Goal: Communication & Community: Answer question/provide support

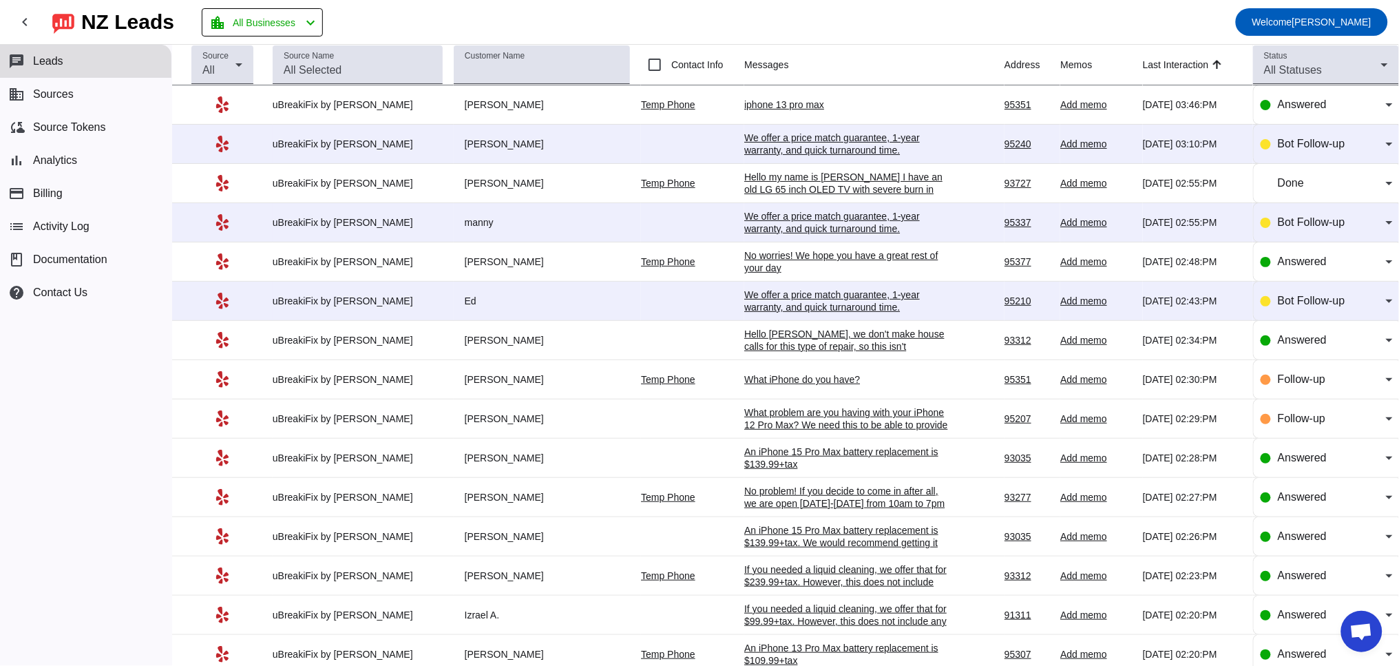
click at [794, 299] on div "We offer a price match guarantee, 1-year warranty, and quick turnaround time.​" at bounding box center [847, 301] width 207 height 25
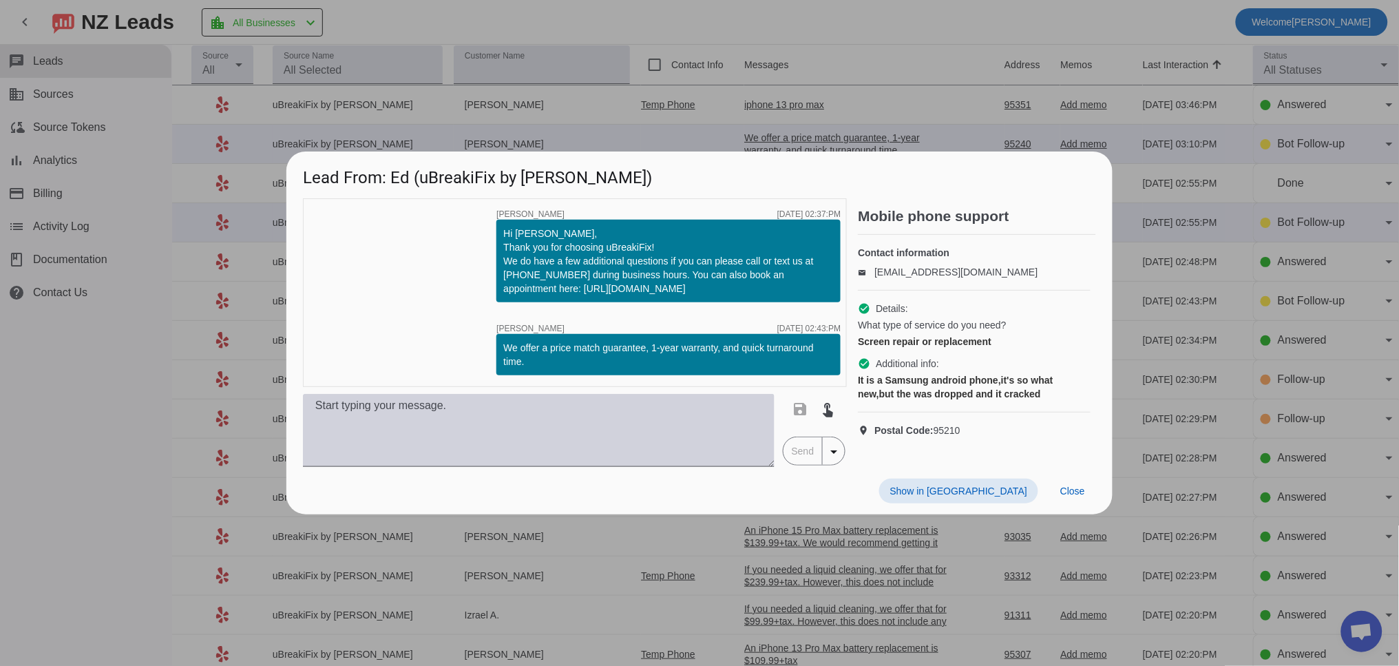
click at [397, 430] on textarea at bounding box center [539, 430] width 472 height 73
click at [466, 432] on textarea at bounding box center [539, 430] width 472 height 73
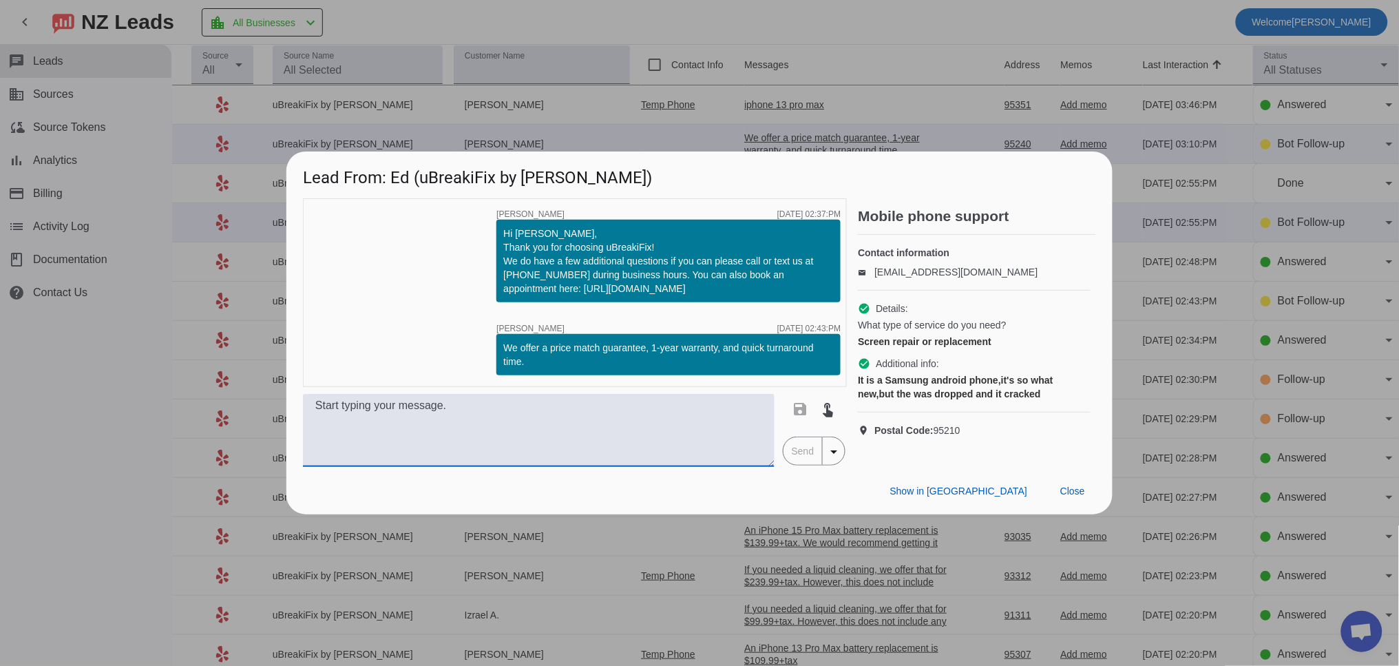
paste textarea "Which iPhone do you have? Our pricing varies by model. Once we have the model, …"
drag, startPoint x: 388, startPoint y: 407, endPoint x: 348, endPoint y: 408, distance: 39.9
click at [348, 408] on textarea "Which iPhone do you have? Our pricing varies by model. Once we have the model, …" at bounding box center [539, 430] width 472 height 73
click at [514, 435] on textarea "Which Samsung do you have? Our pricing varies by model. Once we have the model,…" at bounding box center [539, 430] width 472 height 73
type textarea "Which Samsung do you have? Our pricing varies by model. Once we have the model,…"
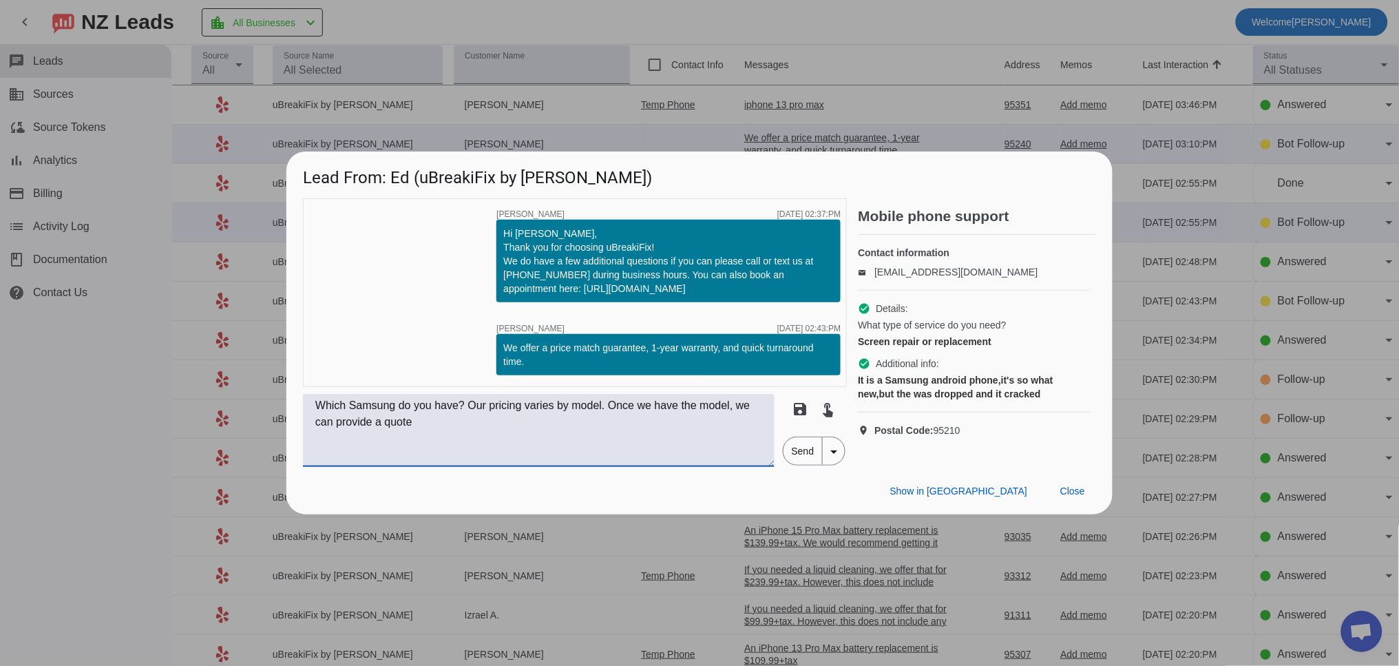
click at [815, 455] on span "Send" at bounding box center [803, 451] width 39 height 28
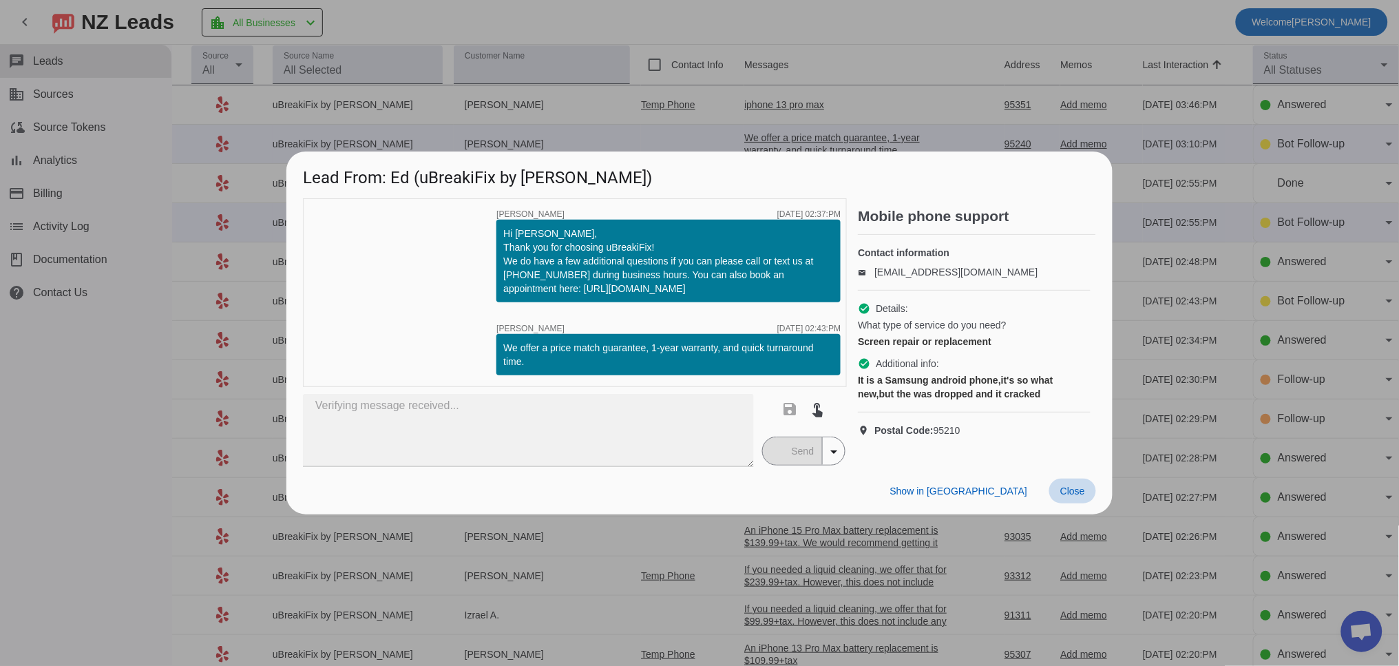
click at [1080, 500] on span at bounding box center [1073, 491] width 47 height 25
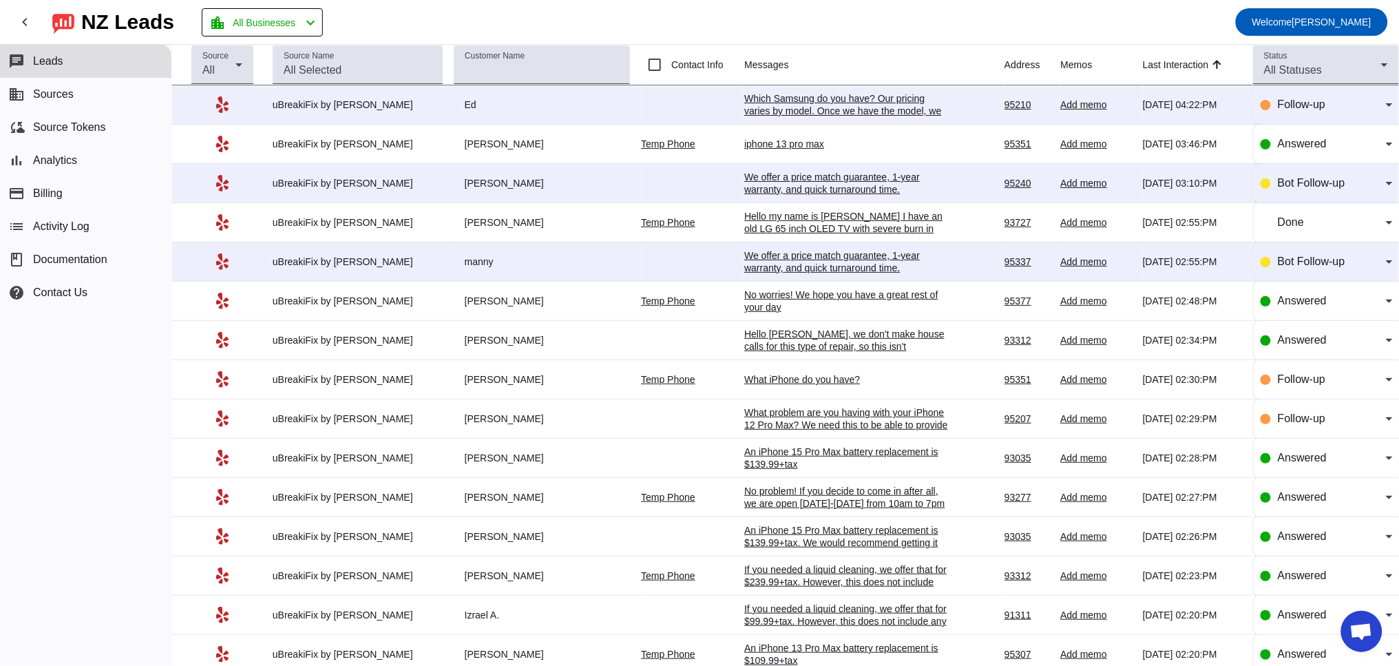
click at [762, 258] on div "We offer a price match guarantee, 1-year warranty, and quick turnaround time.​" at bounding box center [847, 261] width 207 height 25
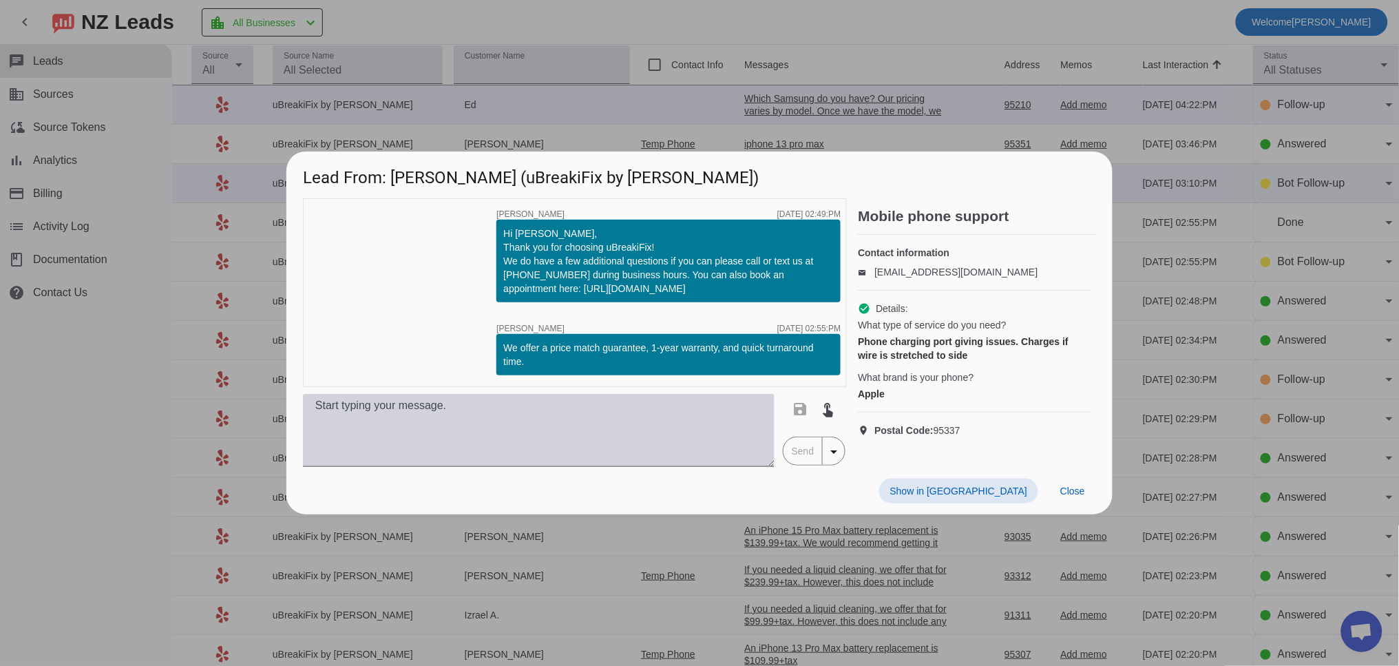
click at [611, 428] on textarea at bounding box center [539, 430] width 472 height 73
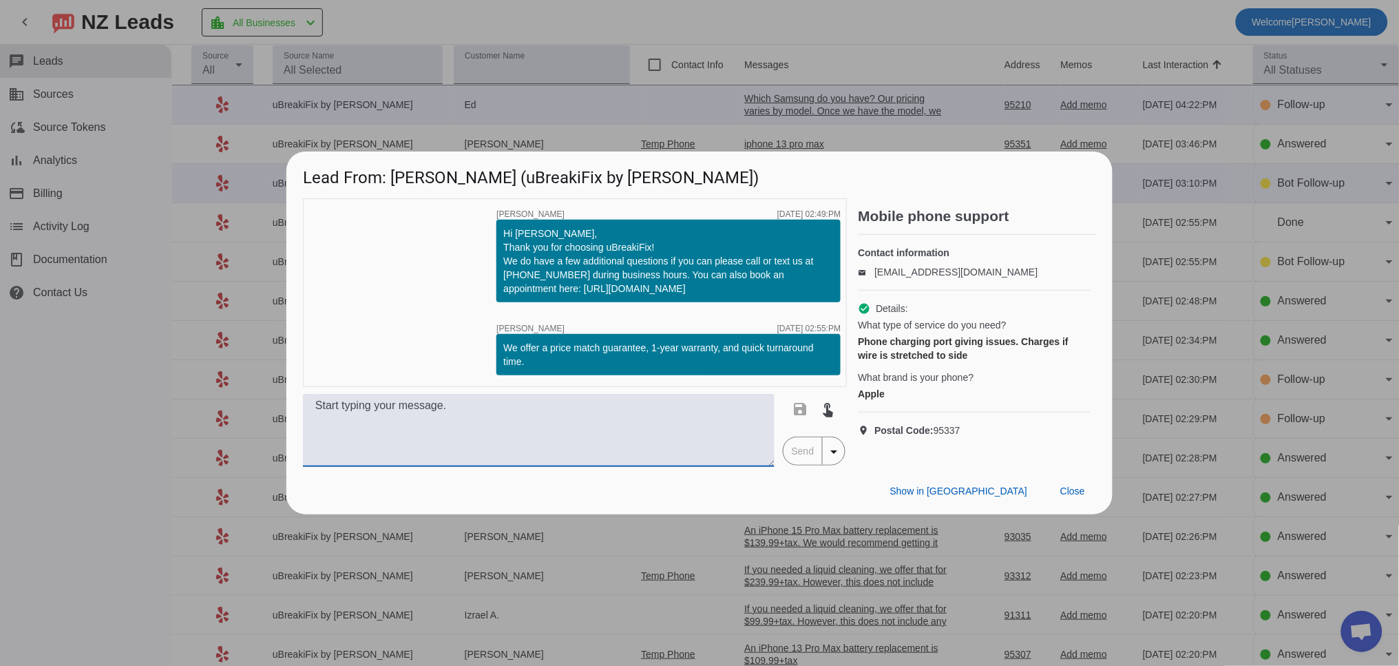
paste textarea "Which iPhone do you have? Our pricing varies by model. Once we have the model, …"
type textarea "Which iPhone do you have? Our pricing varies by model. Once we have the model, …"
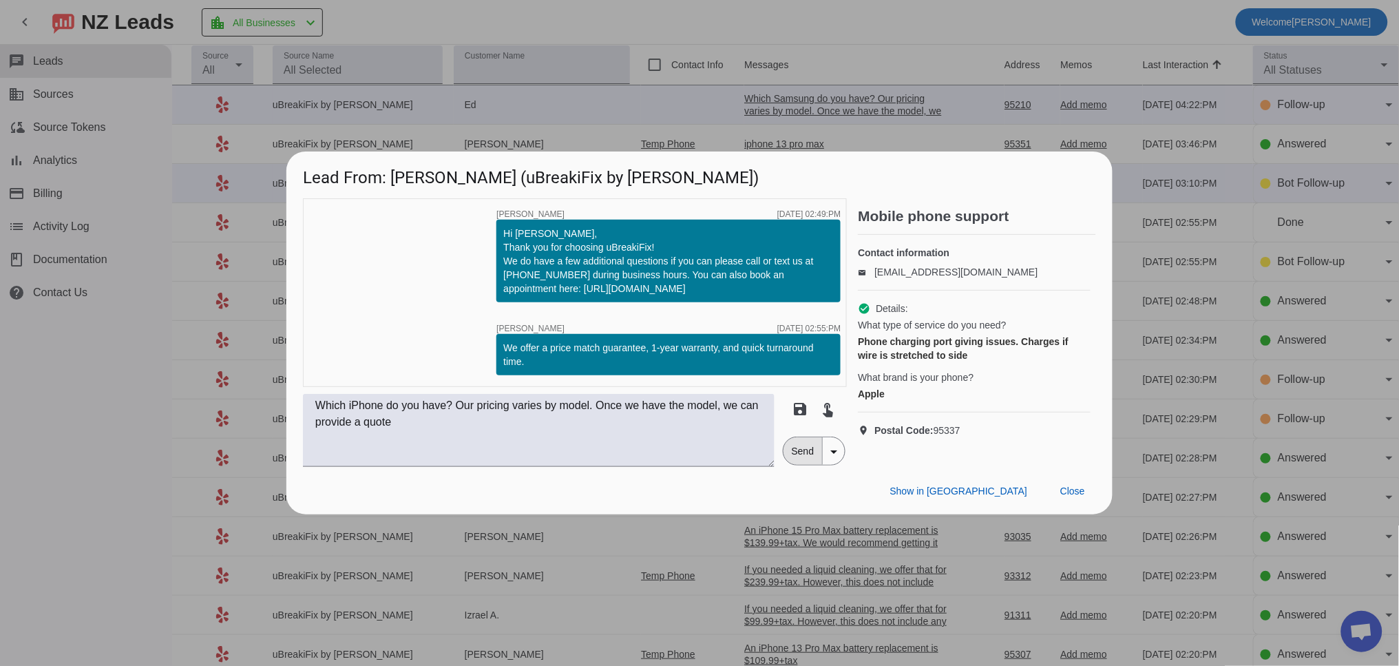
click at [808, 460] on span "Send" at bounding box center [803, 451] width 39 height 28
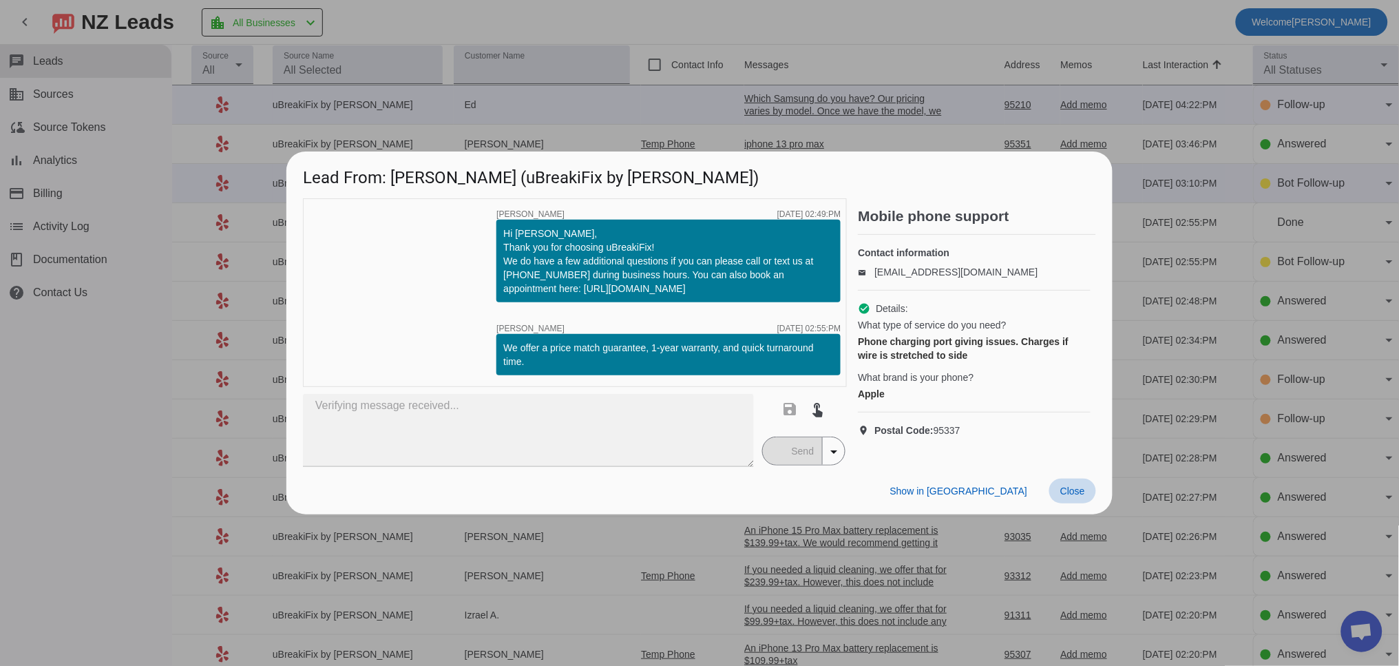
click at [1083, 494] on span "Close" at bounding box center [1073, 491] width 25 height 11
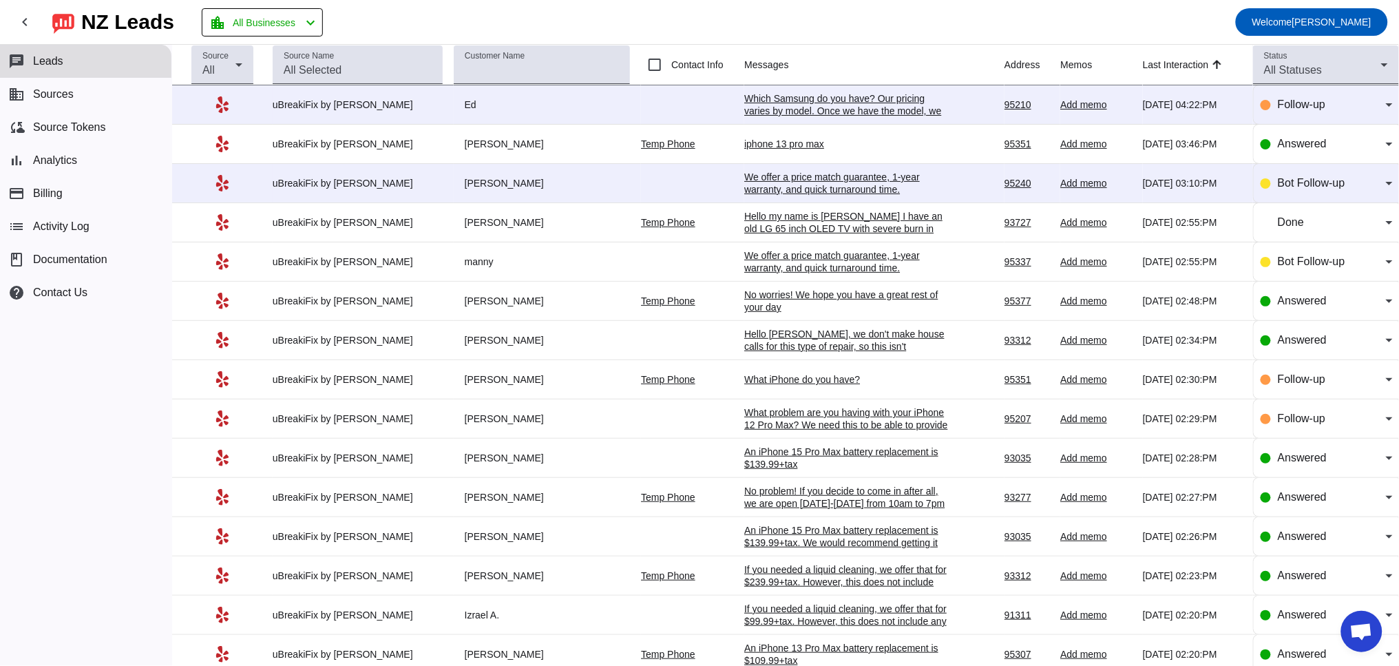
click at [793, 265] on div "We offer a price match guarantee, 1-year warranty, and quick turnaround time.​" at bounding box center [847, 261] width 207 height 25
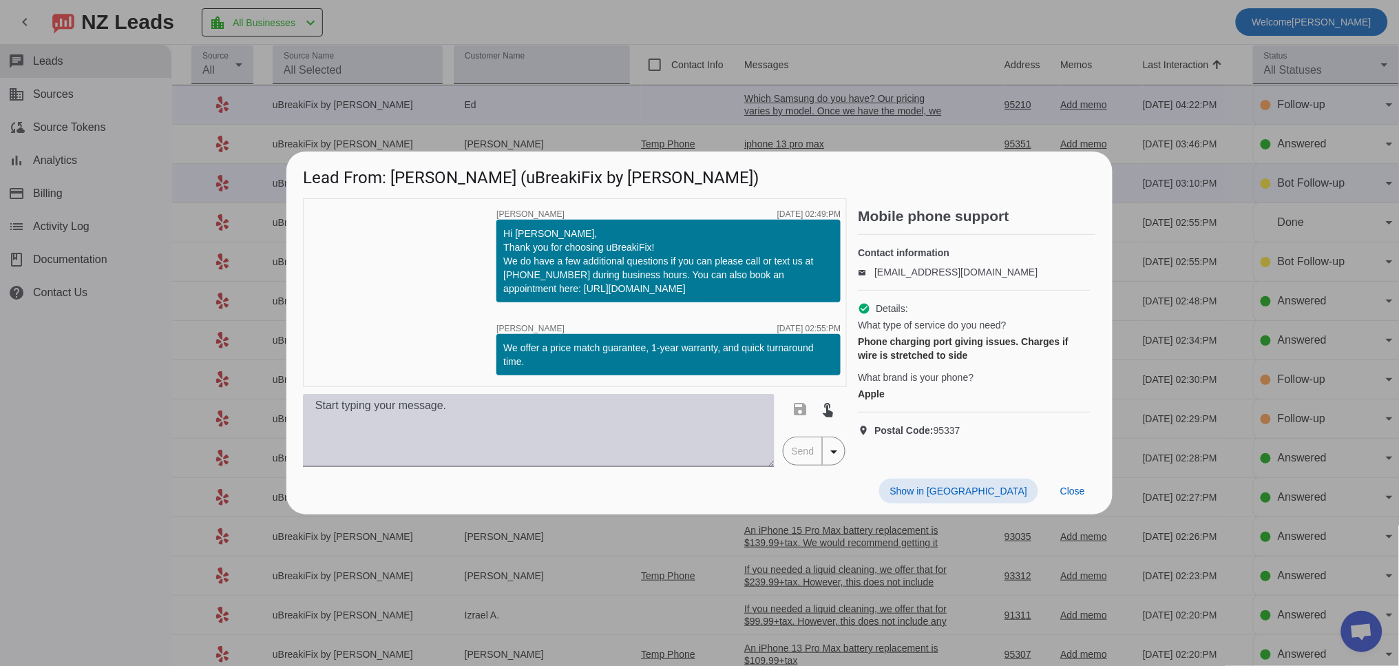
click at [519, 455] on textarea at bounding box center [539, 430] width 472 height 73
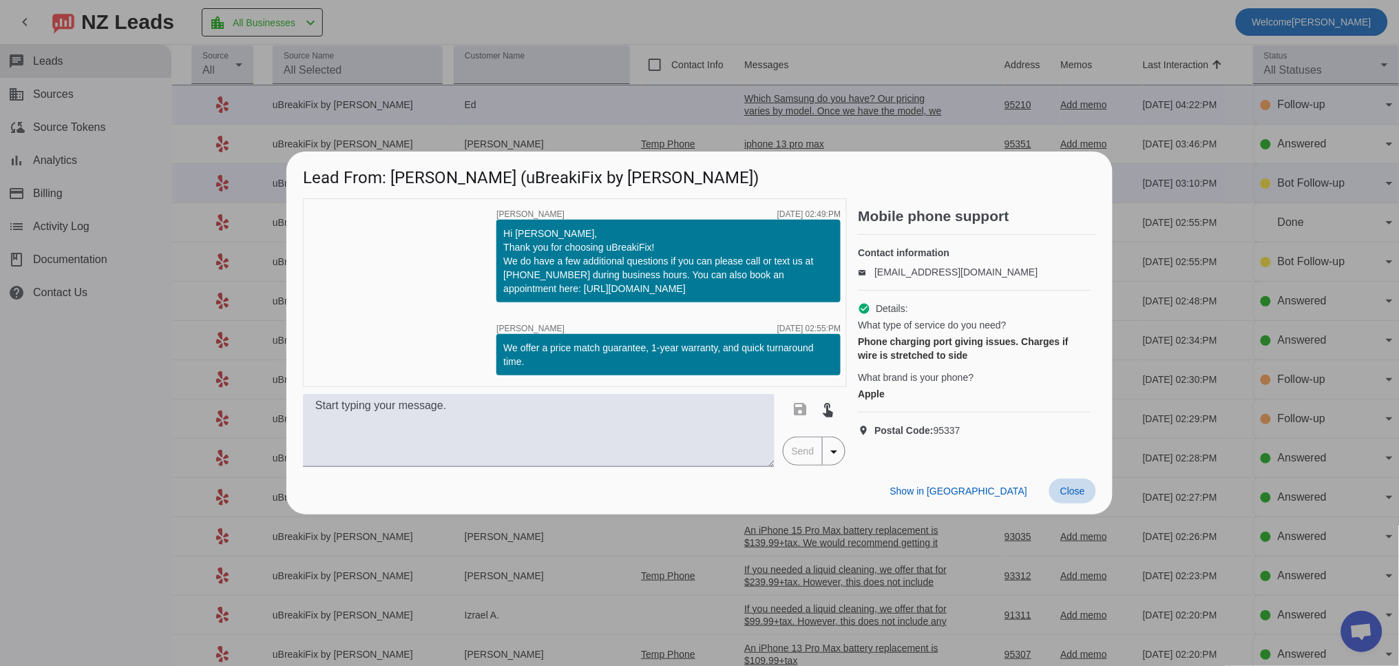
click at [1081, 494] on span "Close" at bounding box center [1073, 491] width 25 height 11
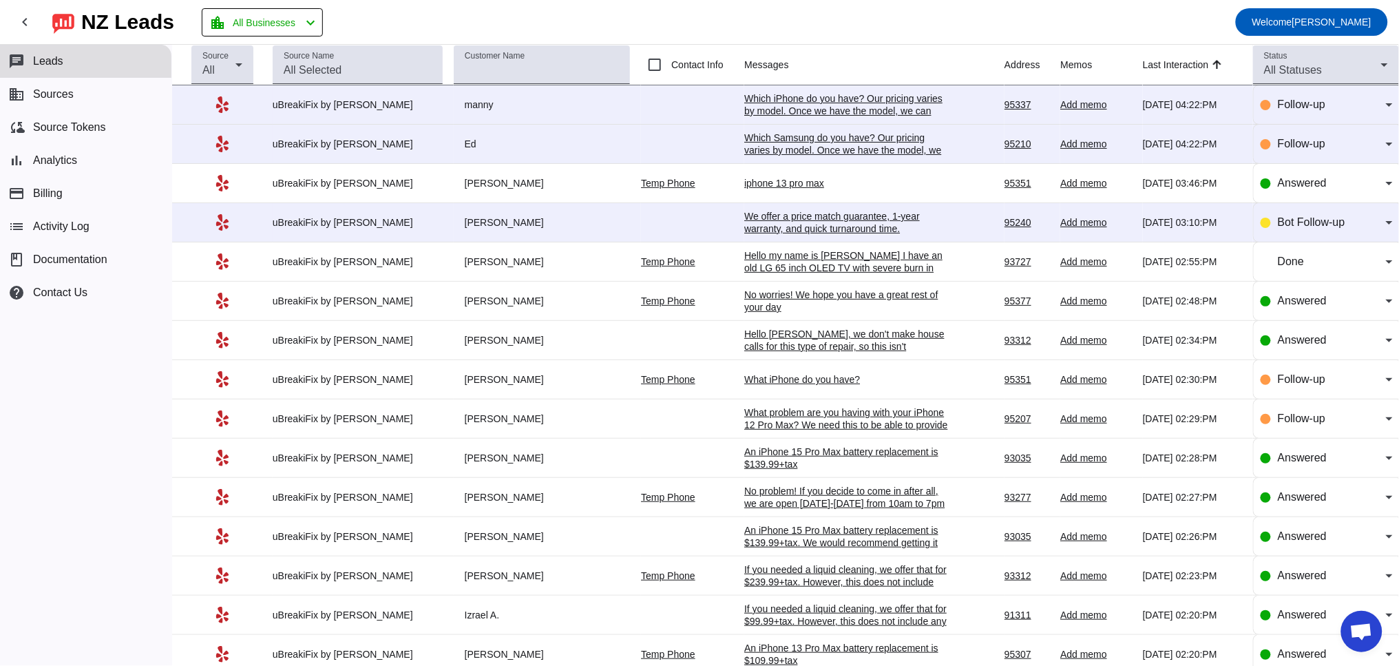
click at [766, 107] on div "Which iPhone do you have? Our pricing varies by model. Once we have the model, …" at bounding box center [847, 110] width 207 height 37
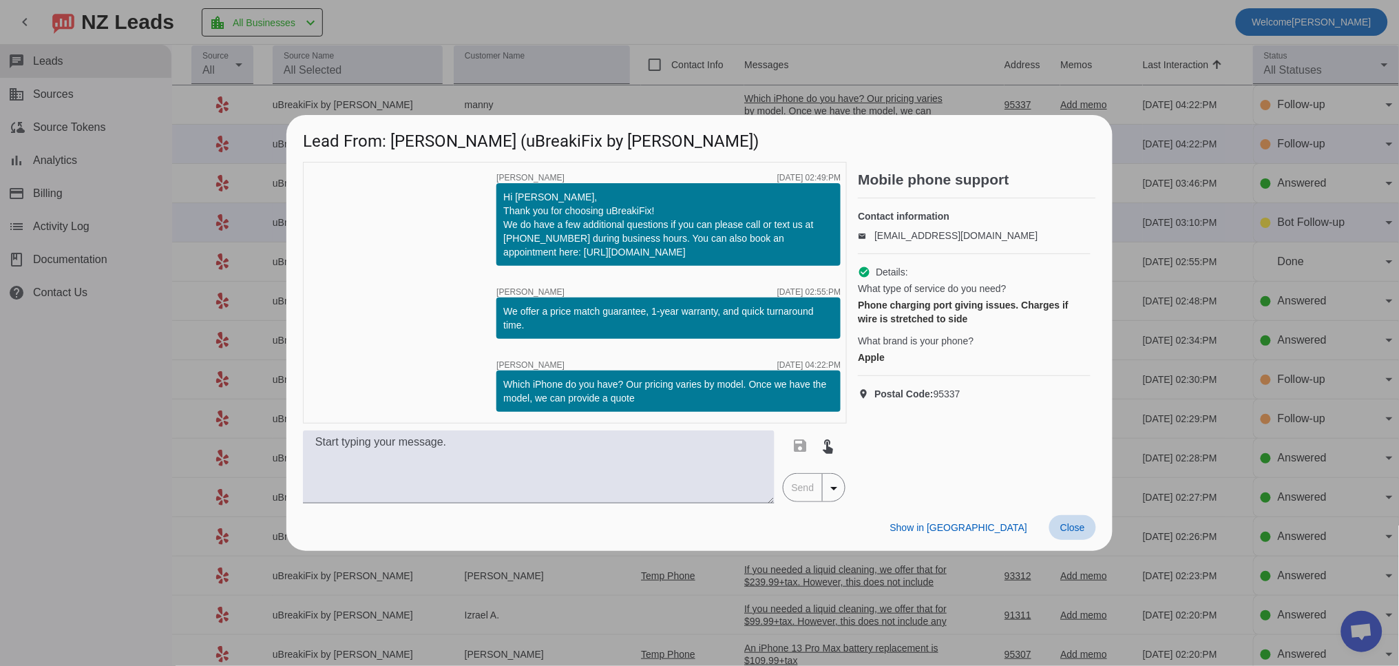
click at [1073, 524] on span "Close" at bounding box center [1073, 527] width 25 height 11
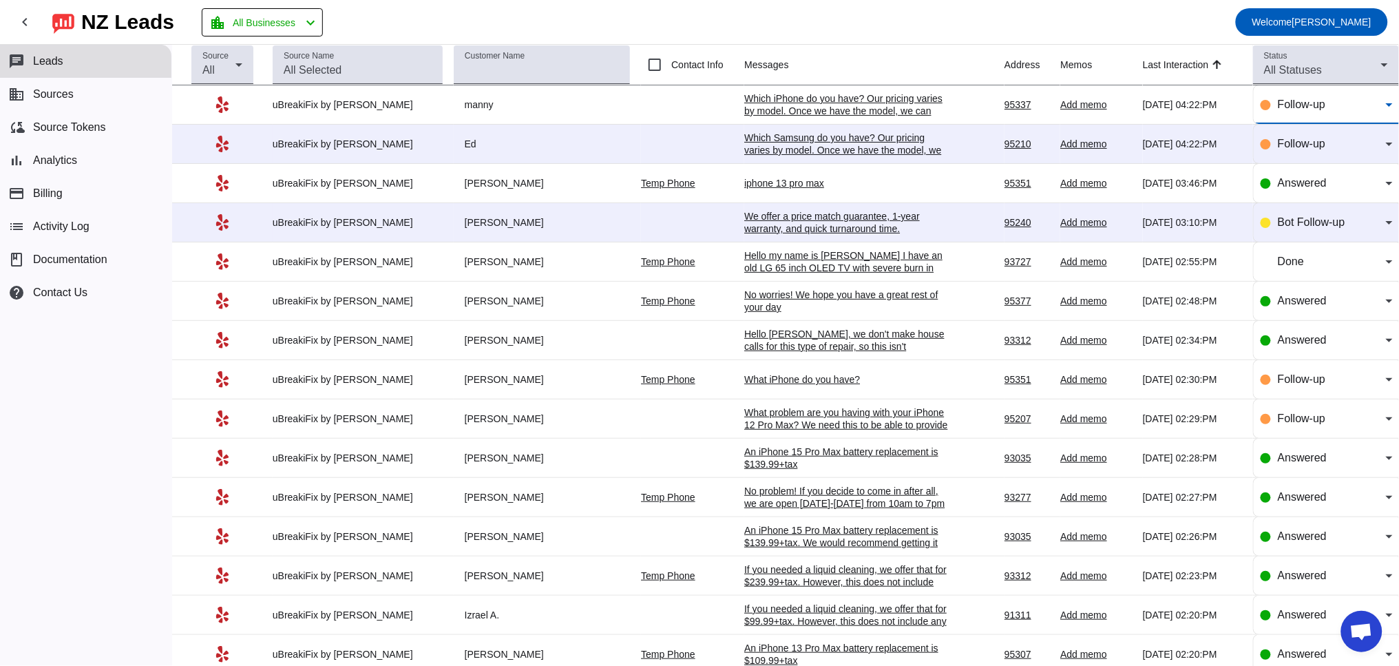
click at [1303, 107] on span "Follow-up" at bounding box center [1302, 104] width 48 height 12
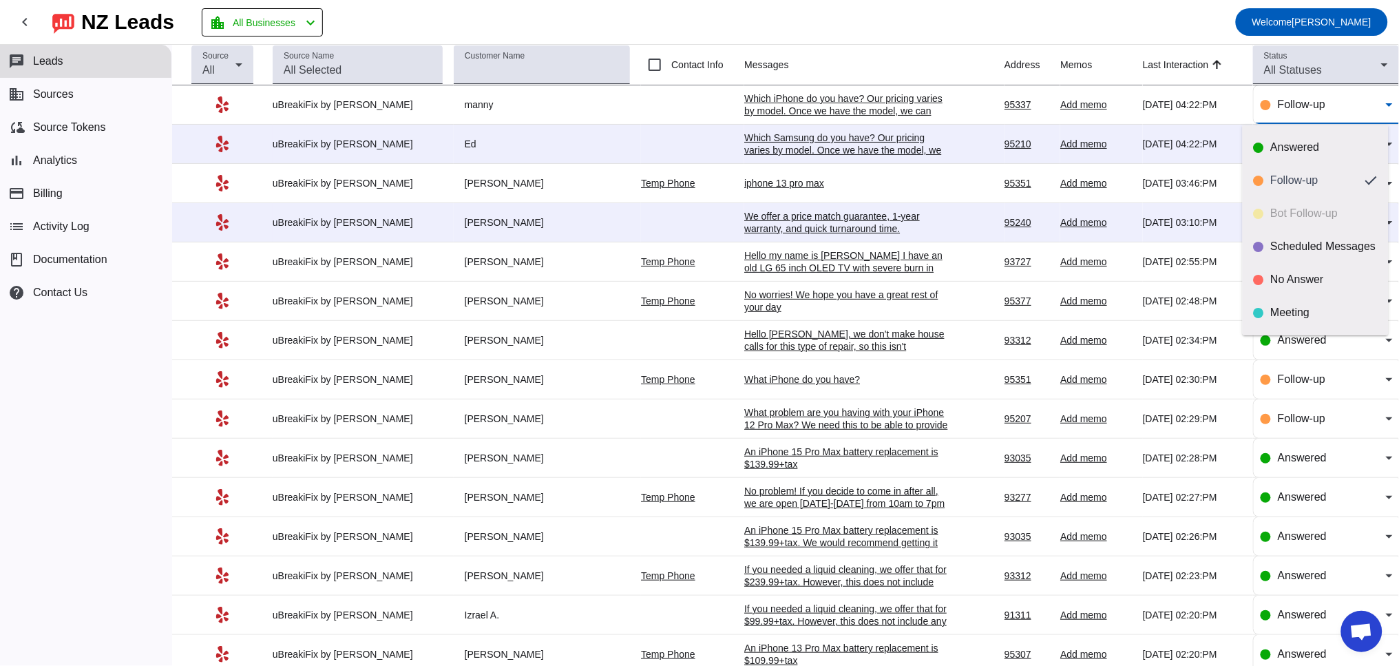
click at [778, 138] on div at bounding box center [699, 333] width 1399 height 666
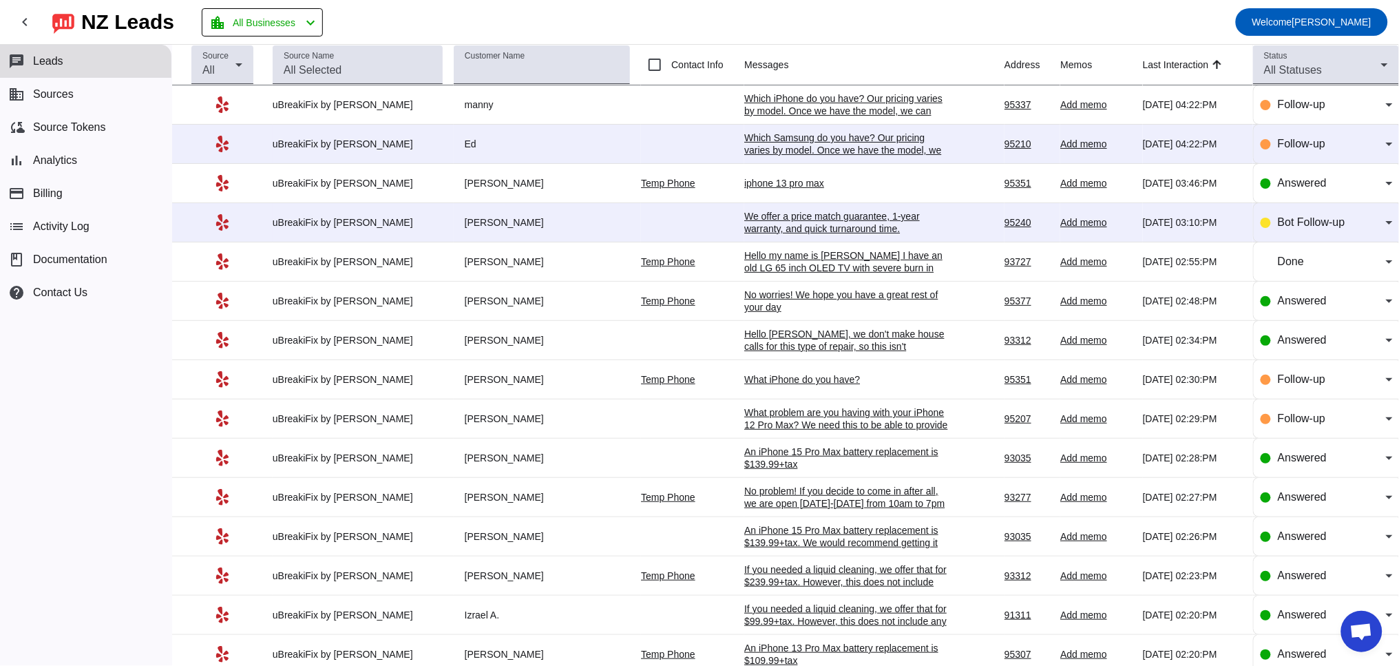
click at [853, 146] on div "Which Samsung do you have? Our pricing varies by model. Once we have the model,…" at bounding box center [847, 150] width 207 height 37
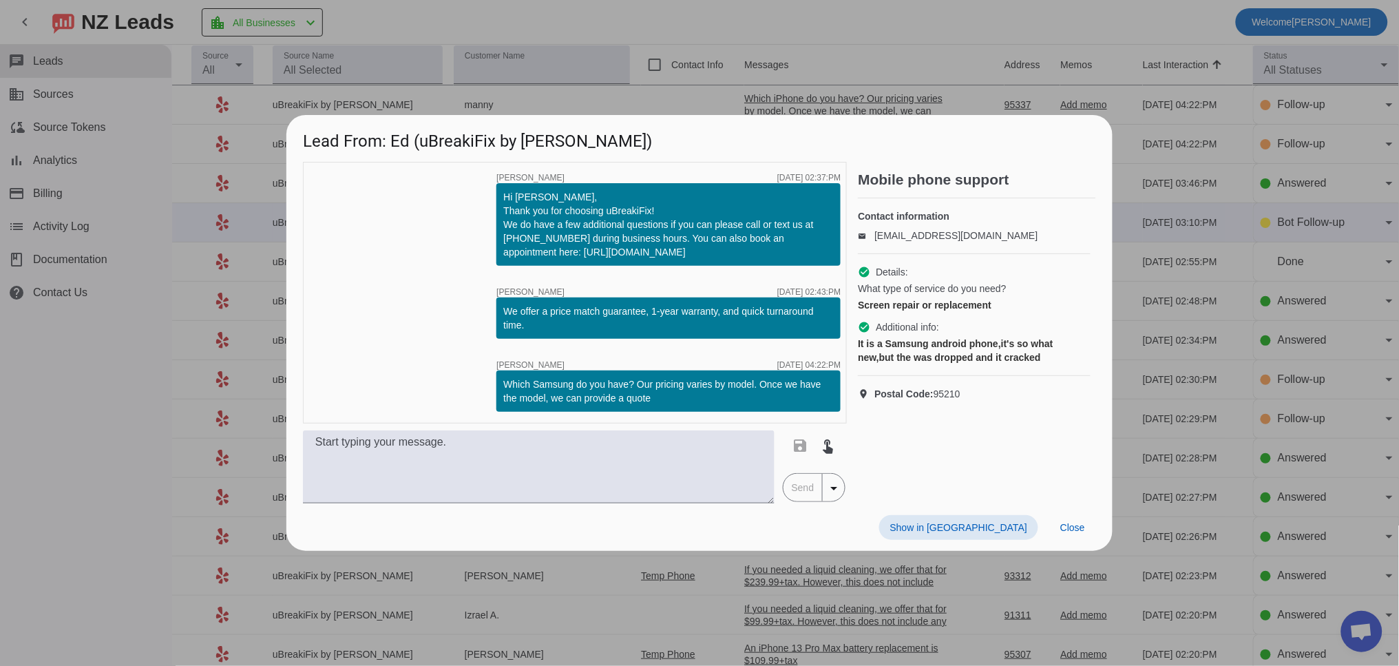
click at [1078, 528] on span "Close" at bounding box center [1073, 527] width 25 height 11
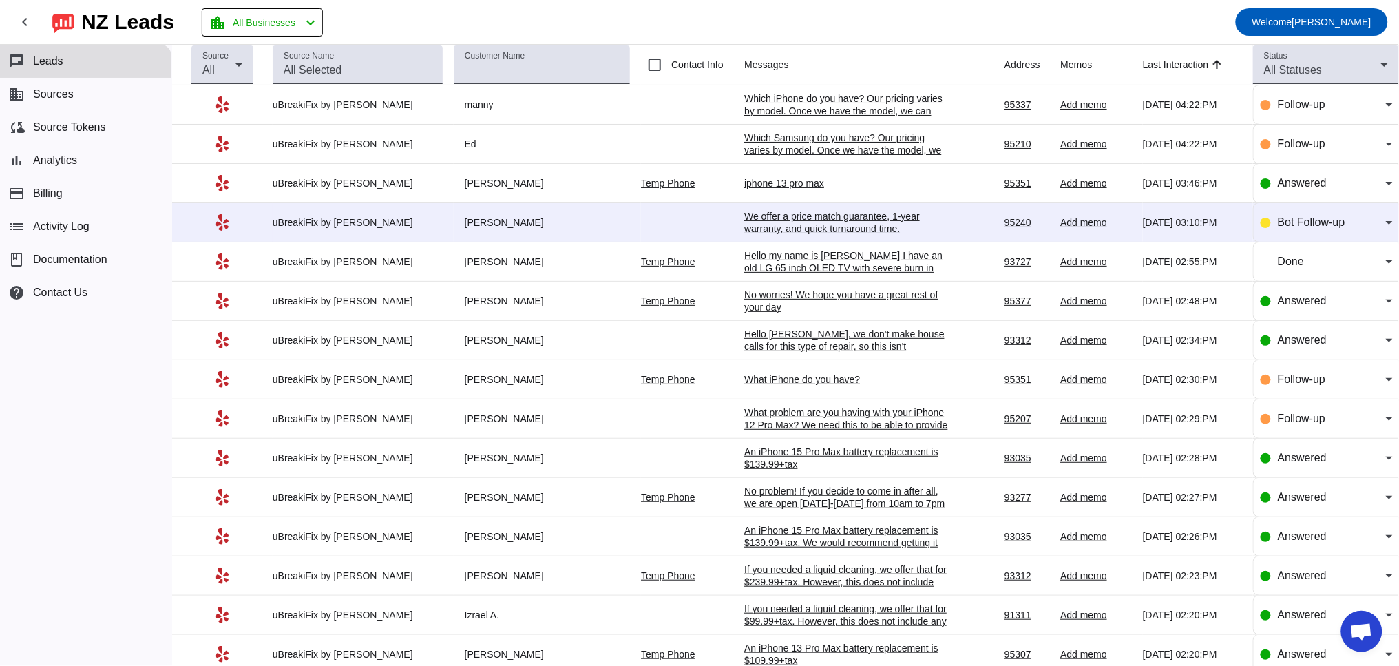
click at [775, 234] on div "We offer a price match guarantee, 1-year warranty, and quick turnaround time.​" at bounding box center [847, 222] width 207 height 25
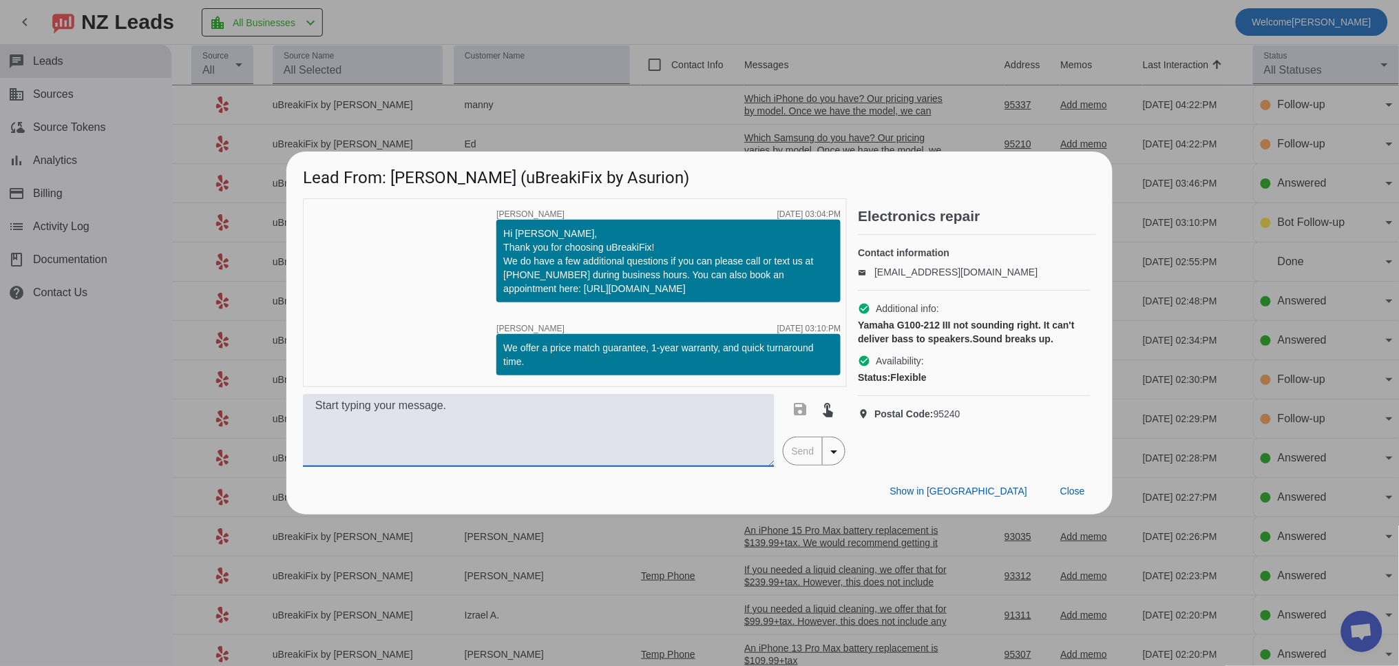
drag, startPoint x: 388, startPoint y: 435, endPoint x: 379, endPoint y: 426, distance: 12.7
click at [388, 434] on textarea at bounding box center [539, 430] width 472 height 73
paste textarea "Hello for this device you will have to speak directly to a technician who will …"
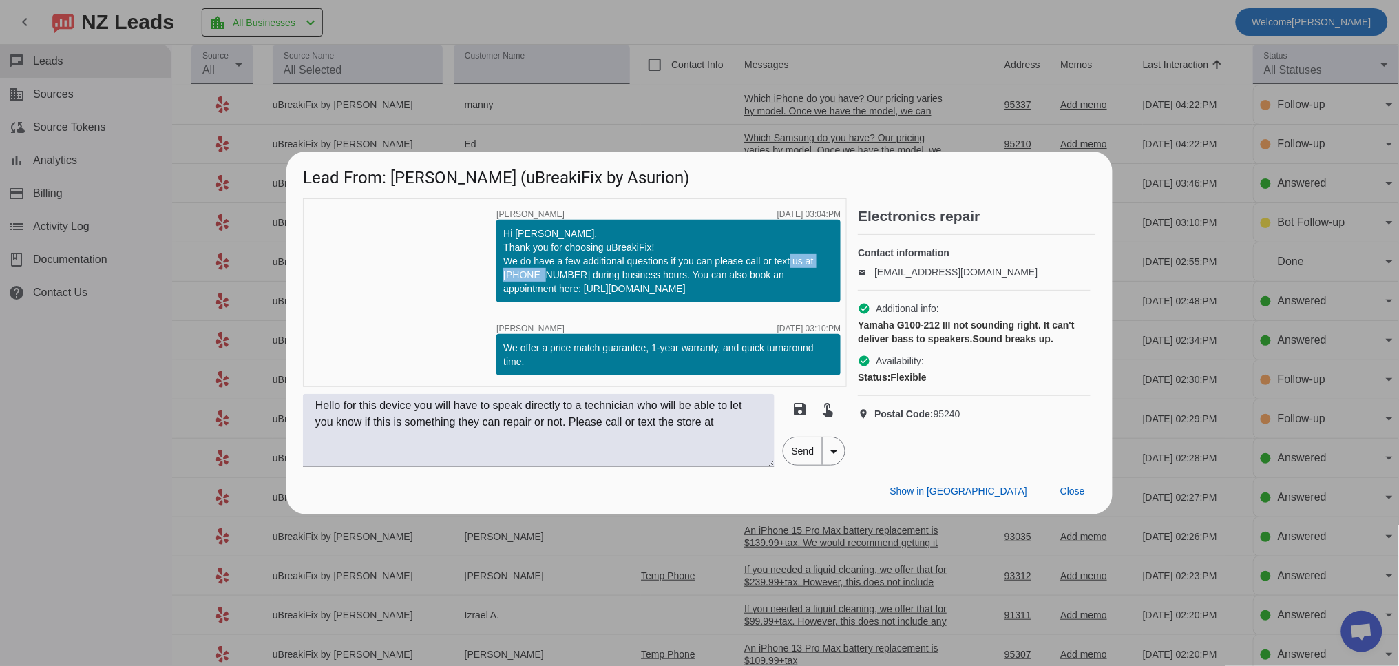
drag, startPoint x: 503, startPoint y: 276, endPoint x: 572, endPoint y: 277, distance: 68.2
click at [572, 277] on div "Hi Brian, Thank you for choosing uBreakiFix! We do have a few additional questi…" at bounding box center [668, 261] width 331 height 69
copy div "(209)-307-6610"
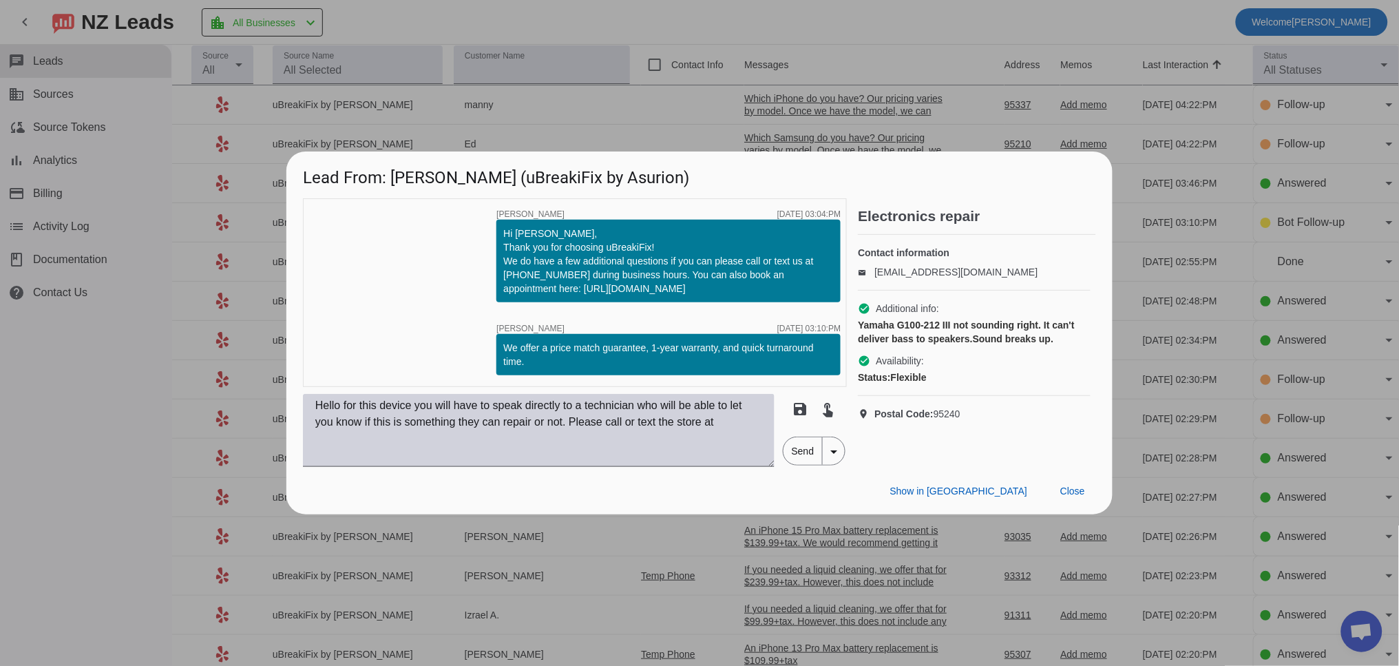
click at [760, 421] on textarea "Hello for this device you will have to speak directly to a technician who will …" at bounding box center [539, 430] width 472 height 73
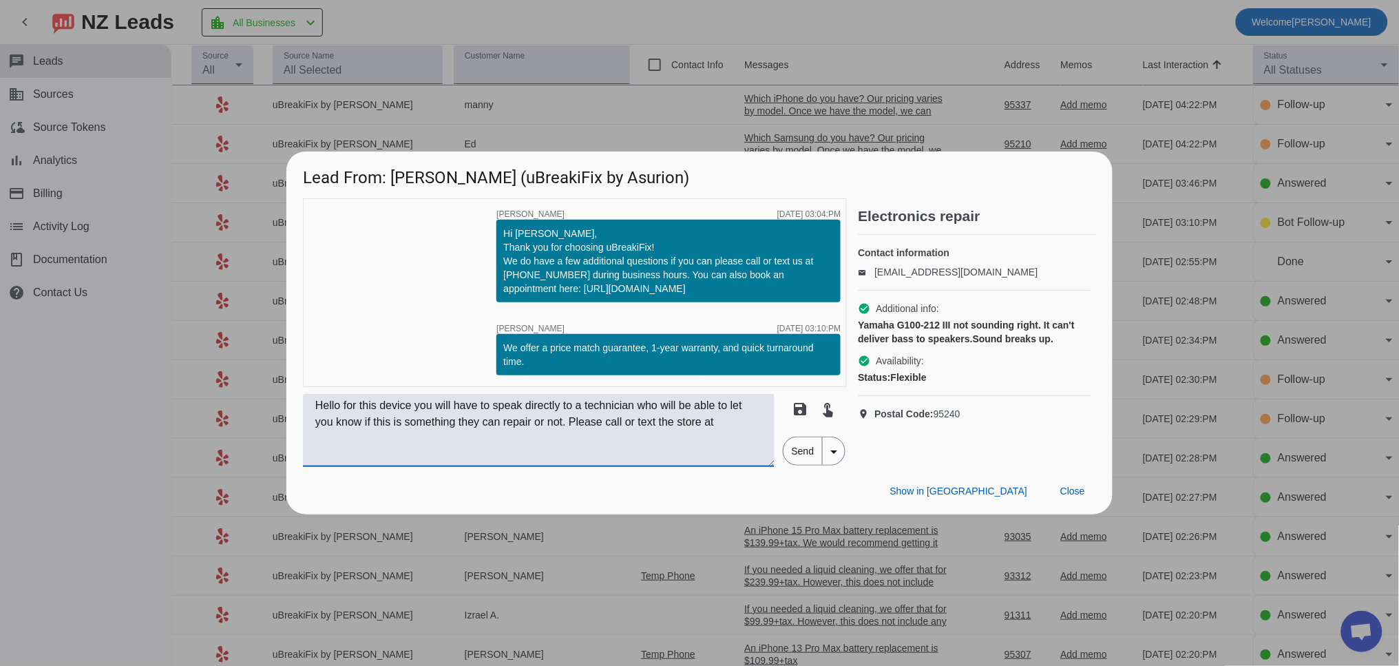
paste textarea "(209)-307-6610"
type textarea "Hello for this device you will have to speak directly to a technician who will …"
click at [802, 459] on span "Send" at bounding box center [803, 451] width 39 height 28
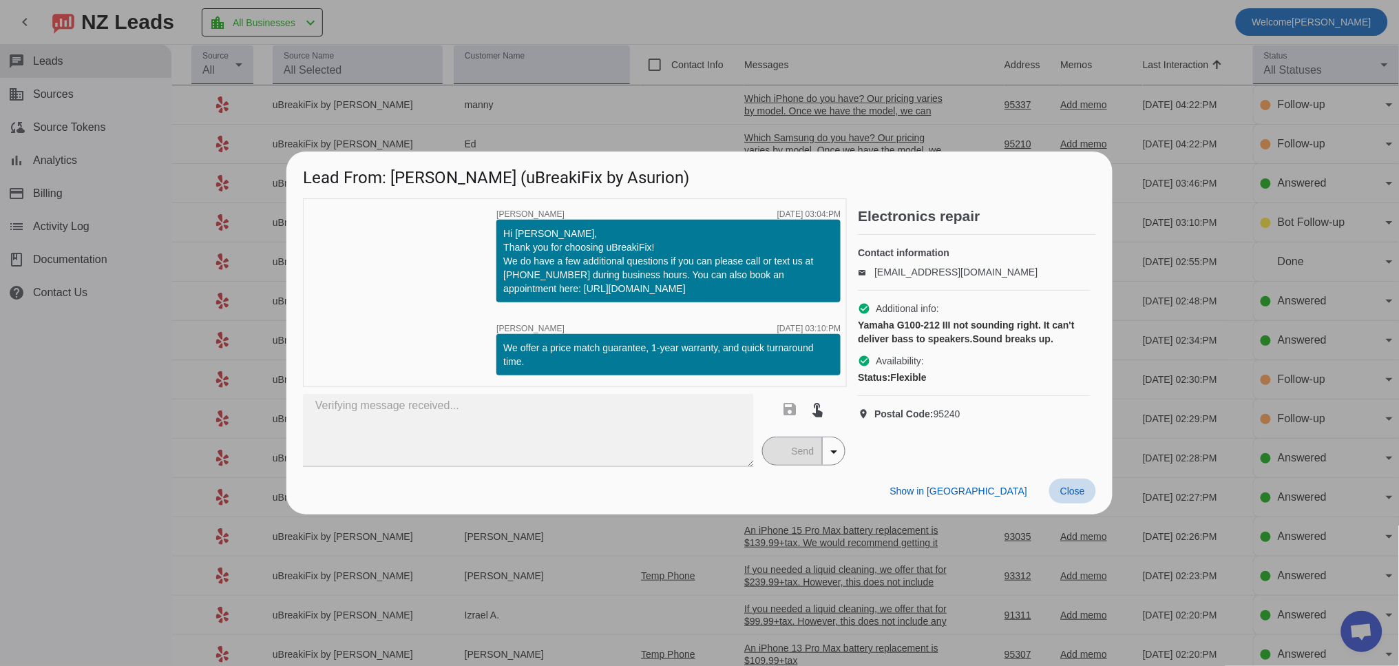
click at [1086, 499] on span at bounding box center [1073, 491] width 47 height 25
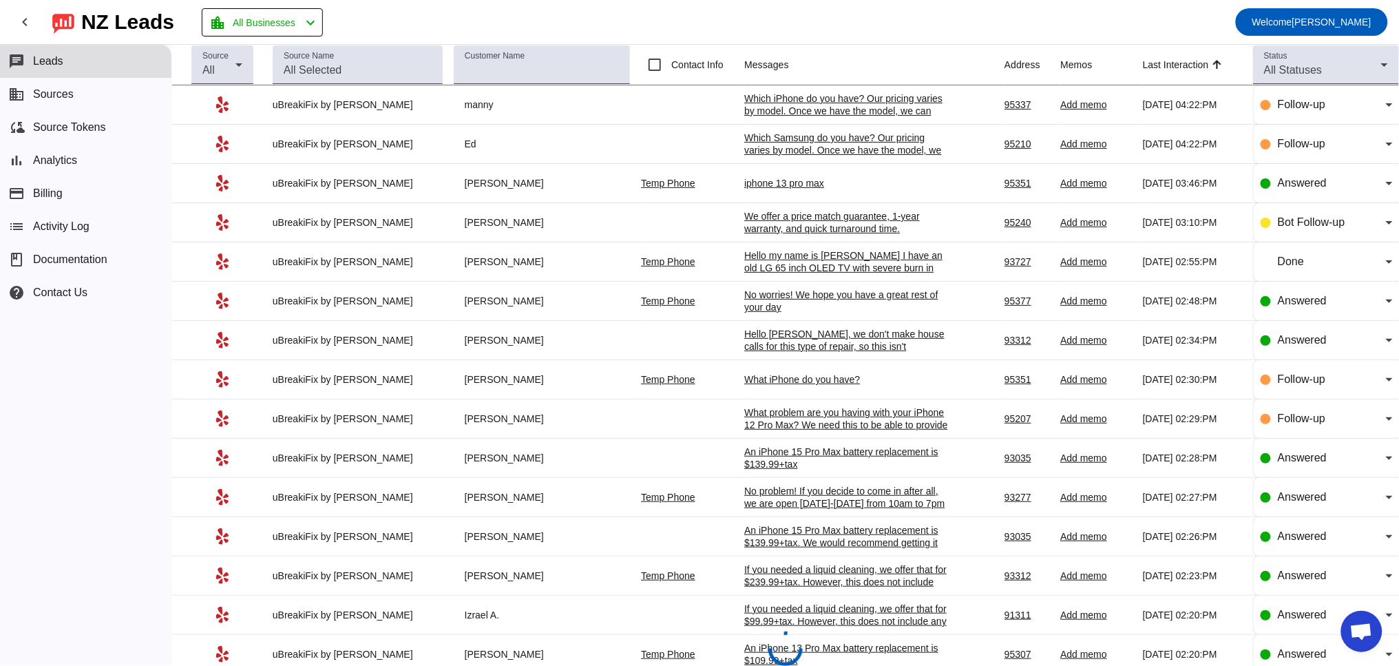
click at [769, 187] on div "iphone 13 pro max" at bounding box center [847, 183] width 207 height 12
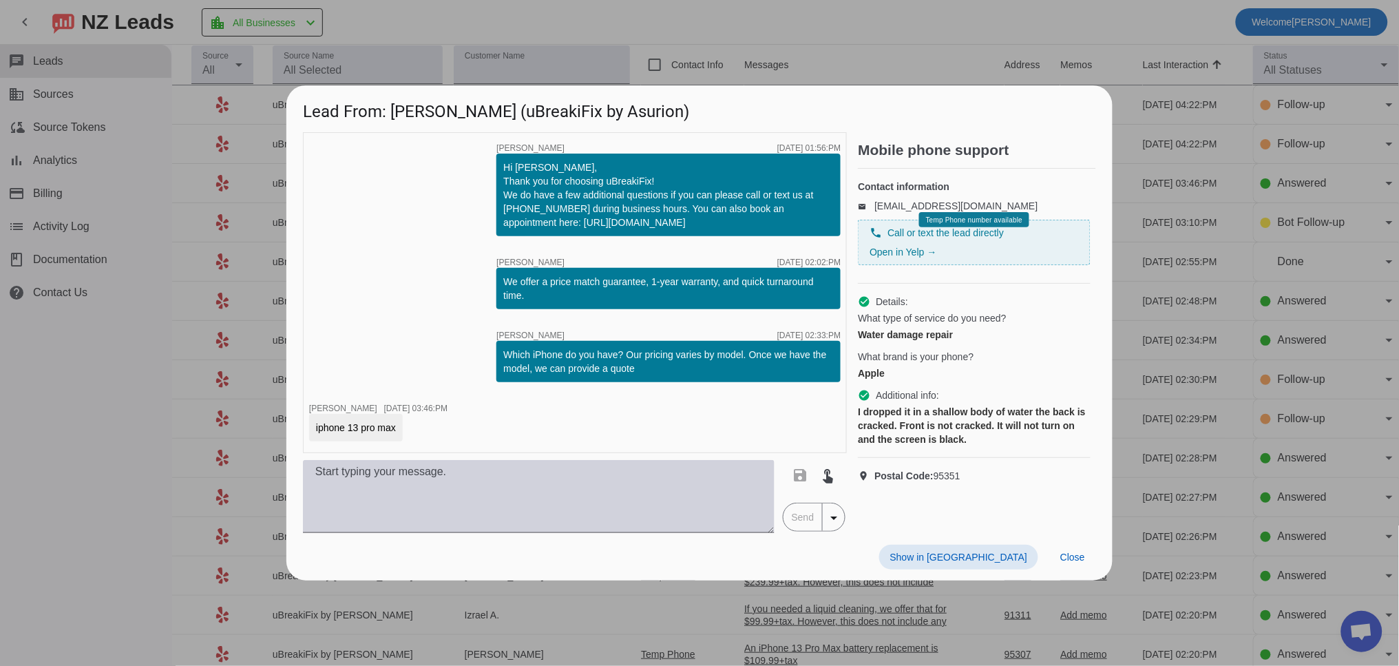
click at [775, 499] on div at bounding box center [775, 499] width 0 height 0
click at [373, 487] on textarea at bounding box center [539, 496] width 472 height 73
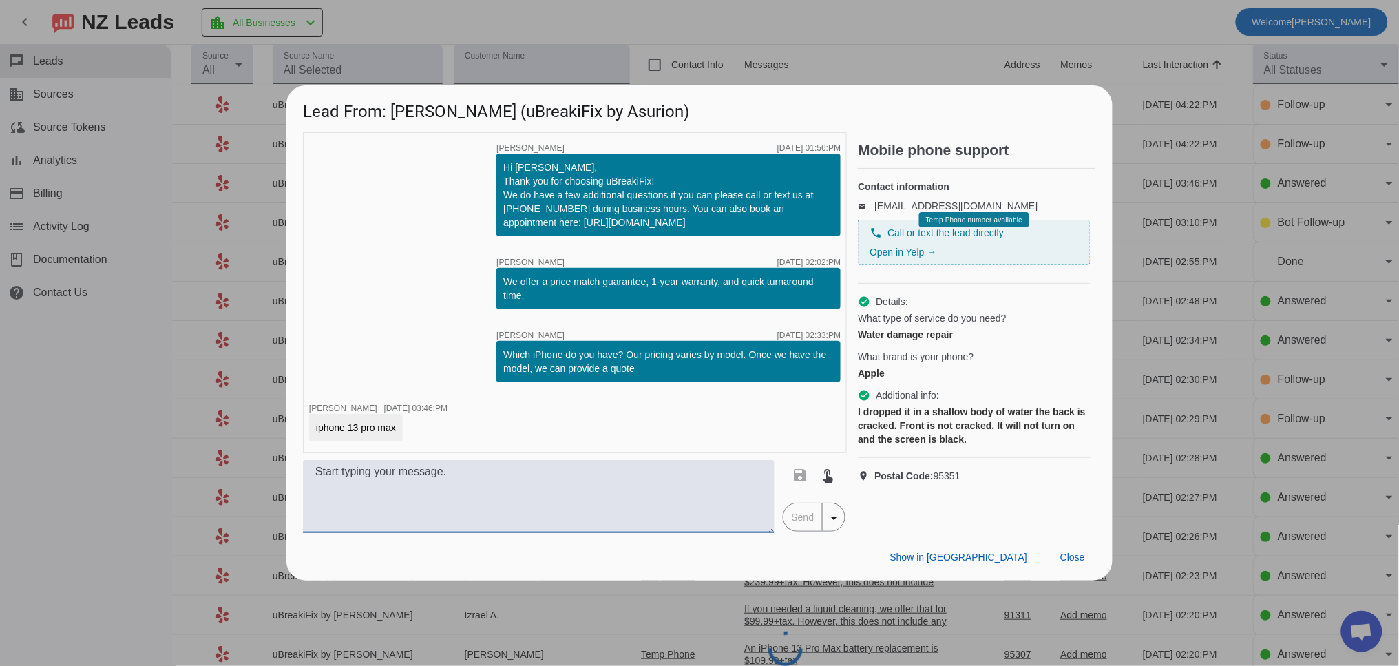
paste textarea "If you needed a liquid cleaning, we offer that for $99.99+tax. However, this do…"
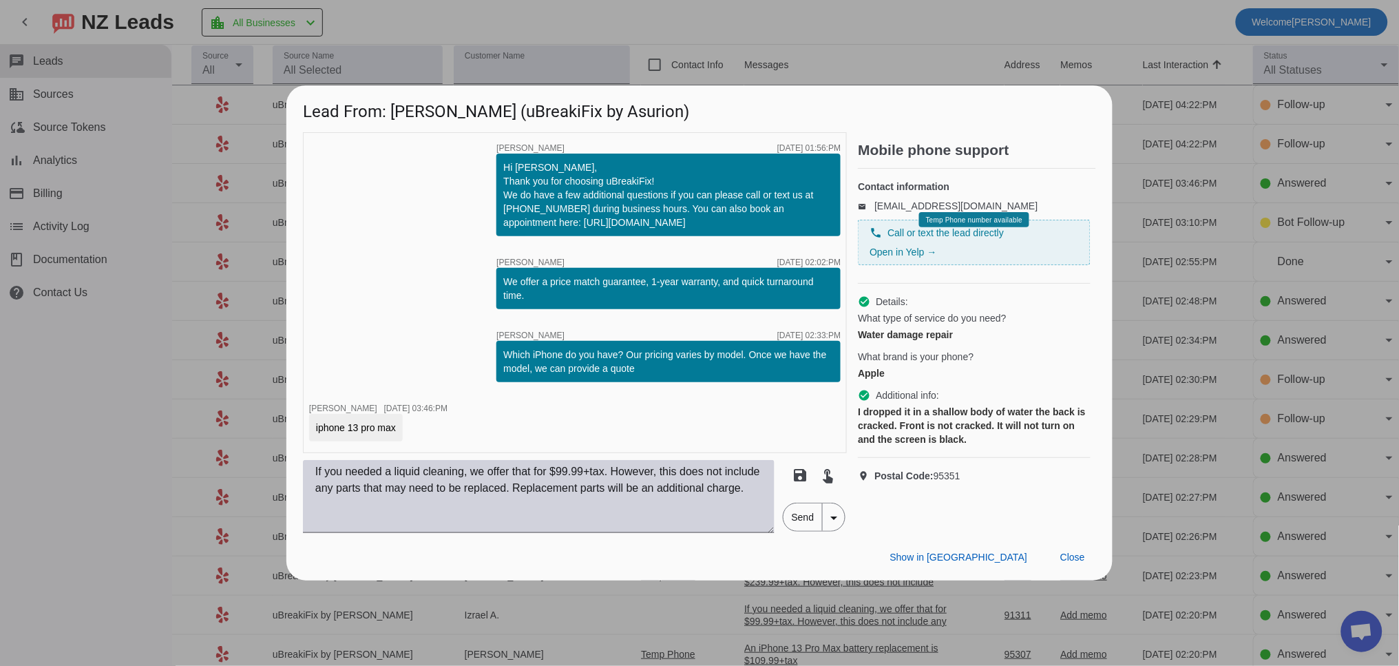
click at [450, 519] on textarea "If you needed a liquid cleaning, we offer that for $99.99+tax. However, this do…" at bounding box center [539, 496] width 472 height 73
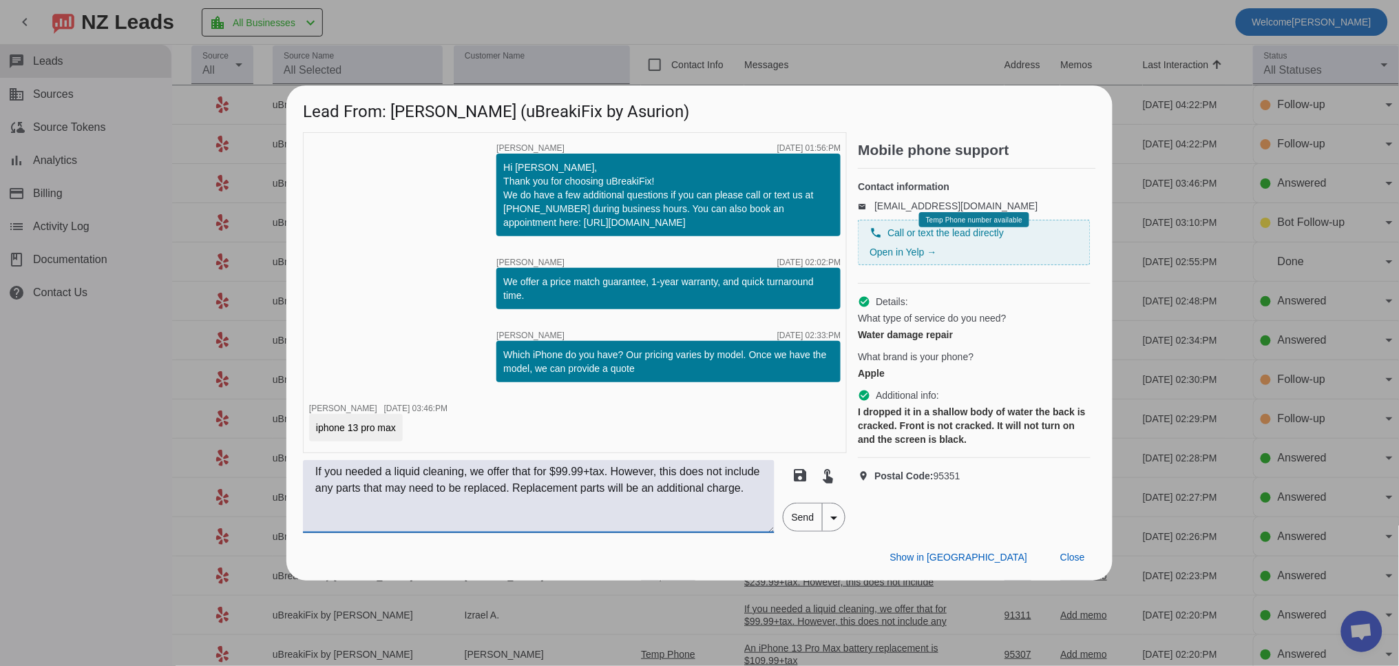
scroll to position [12, 0]
drag, startPoint x: 388, startPoint y: 524, endPoint x: 300, endPoint y: 523, distance: 88.8
click at [300, 523] on div "timer close Robert G. 8/25/2025, 01:56:PM Hi Ashley, Thank you for choosing uBr…" at bounding box center [699, 332] width 826 height 401
paste textarea "repair would be $+tax, but it wouldn't come with an Apple logo. Some phone carr…"
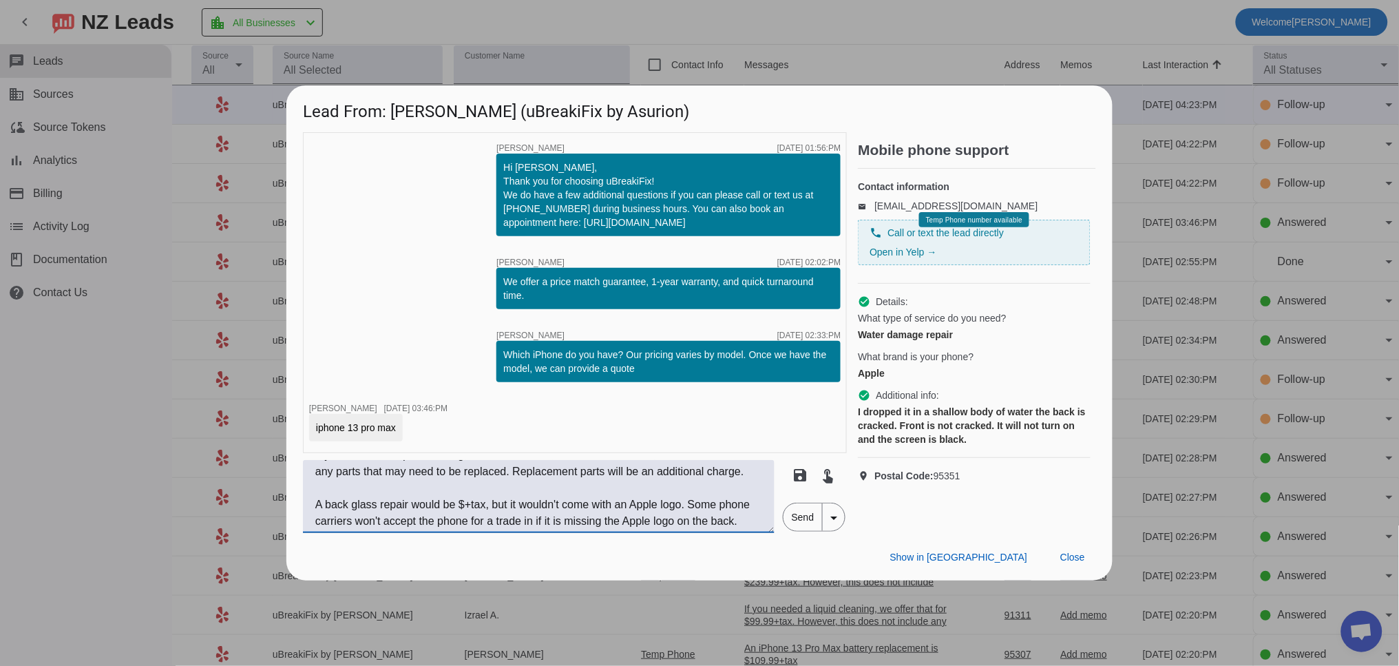
scroll to position [45, 0]
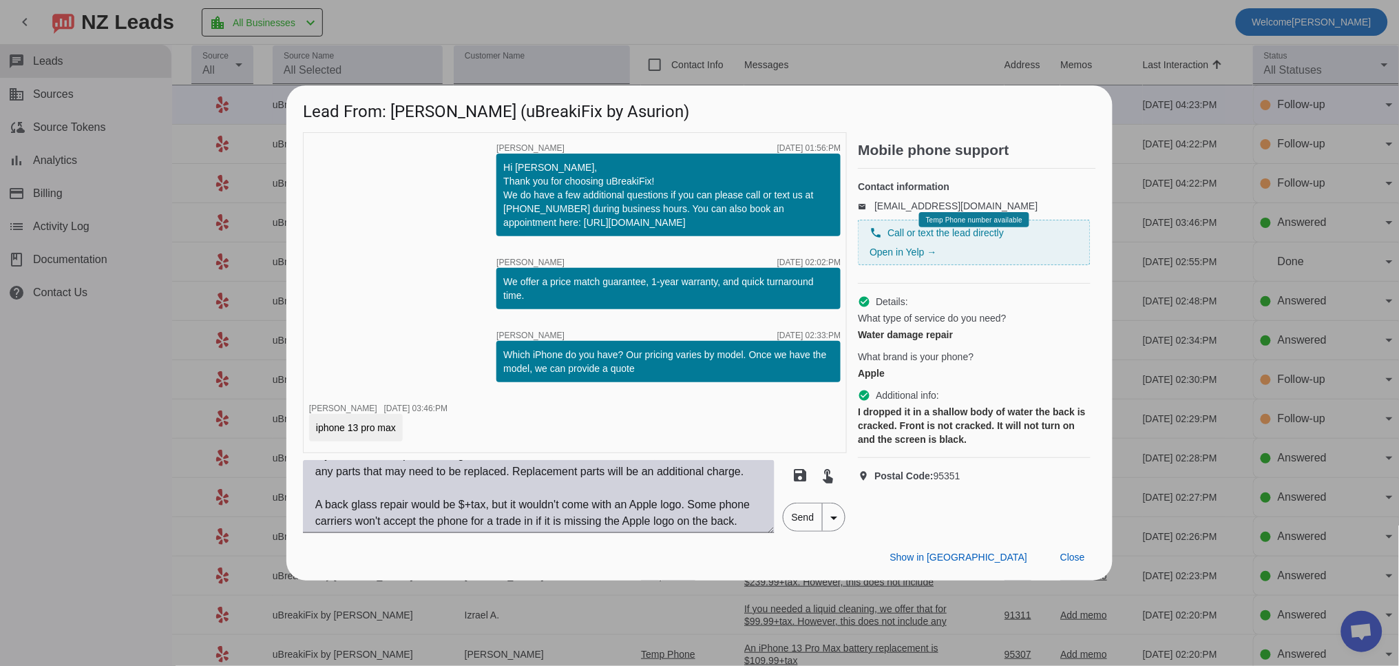
click at [472, 492] on textarea "If you needed a liquid cleaning, we offer that for $99.99+tax. However, this do…" at bounding box center [539, 496] width 472 height 73
click at [413, 488] on textarea "If you needed a liquid cleaning, we offer that for $99.99+tax. However, this do…" at bounding box center [539, 496] width 472 height 73
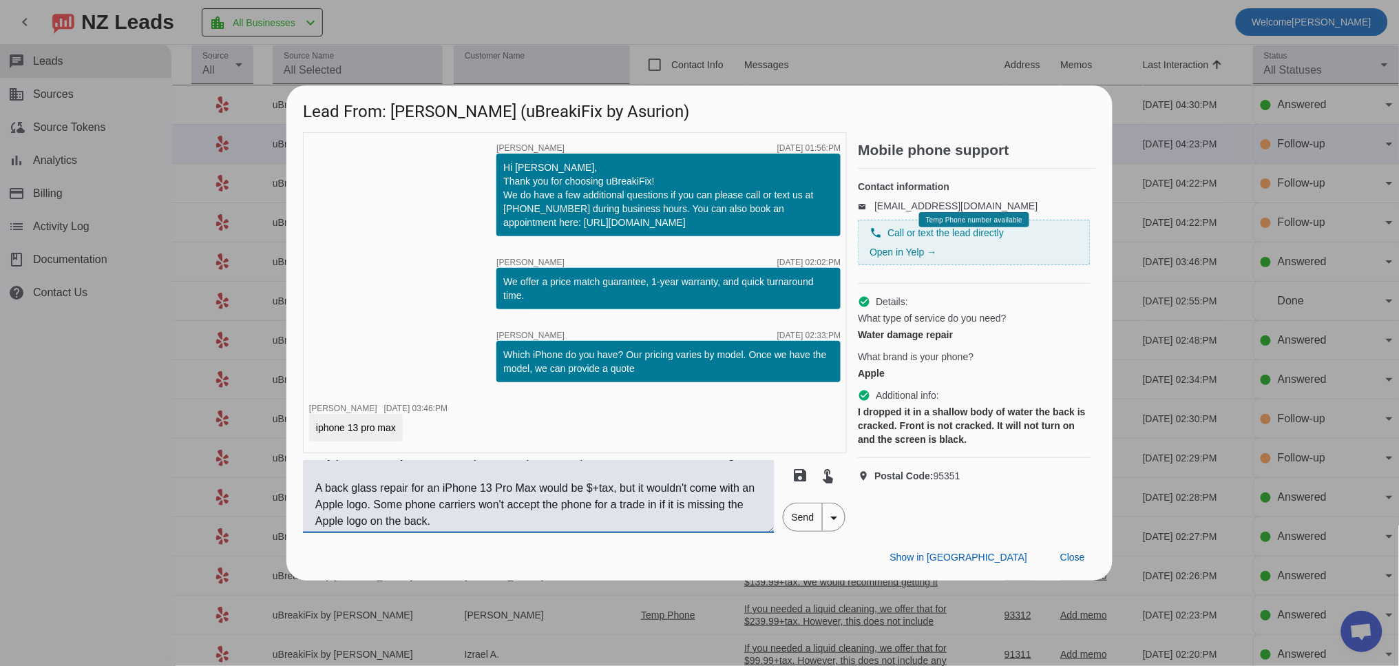
click at [603, 492] on textarea "If you needed a liquid cleaning, we offer that for $99.99+tax. However, this do…" at bounding box center [539, 496] width 472 height 73
drag, startPoint x: 540, startPoint y: 525, endPoint x: 312, endPoint y: 488, distance: 231.0
click at [312, 488] on textarea "If you needed a liquid cleaning, we offer that for $99.99+tax. However, this do…" at bounding box center [539, 496] width 472 height 73
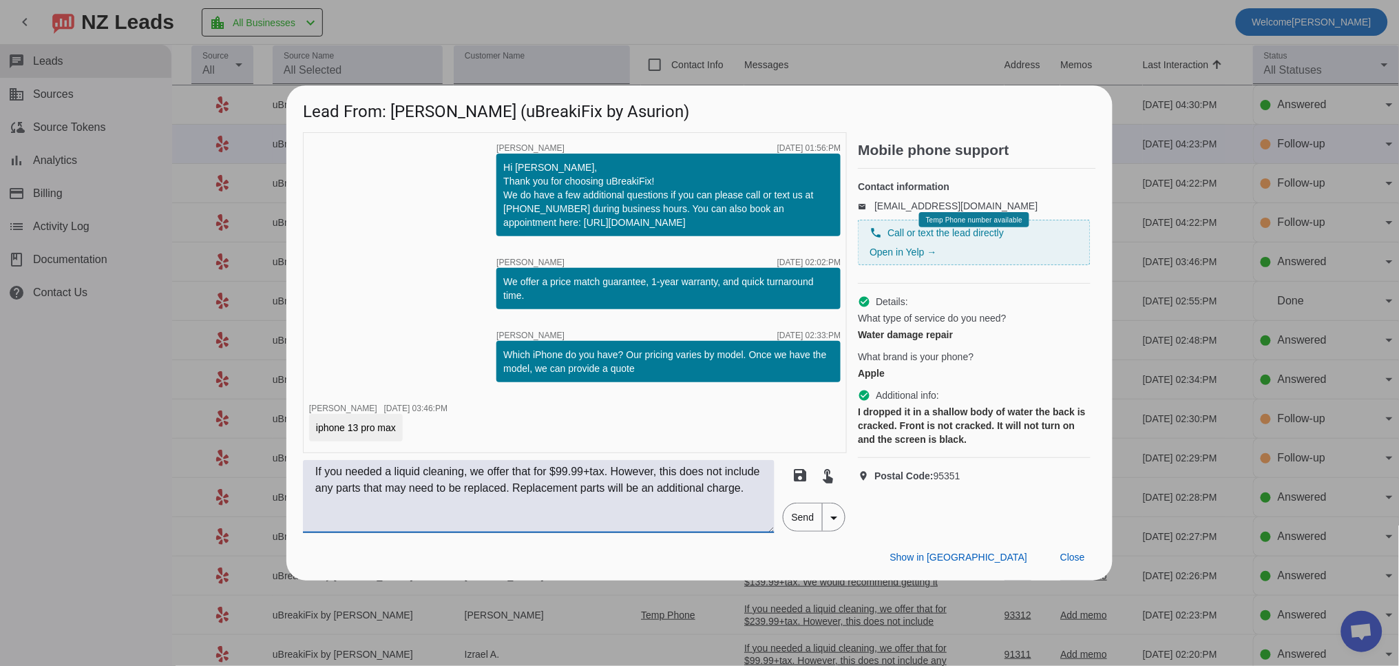
scroll to position [0, 0]
type textarea "If you needed a liquid cleaning, we offer that for $99.99+tax. However, this do…"
click at [797, 512] on span "Send" at bounding box center [803, 517] width 39 height 28
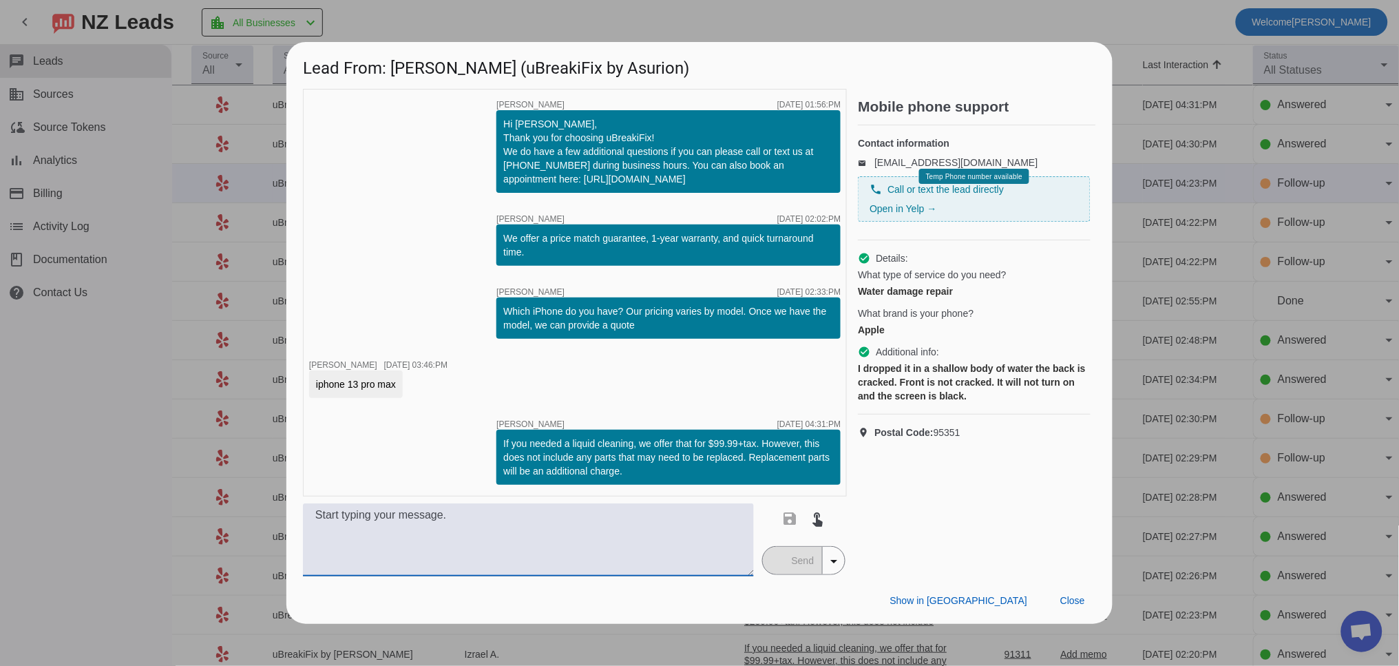
click at [497, 547] on textarea at bounding box center [528, 539] width 451 height 73
paste textarea "A back glass repair for an iPhone 13 Pro Max would be $129.99+tax, but it would…"
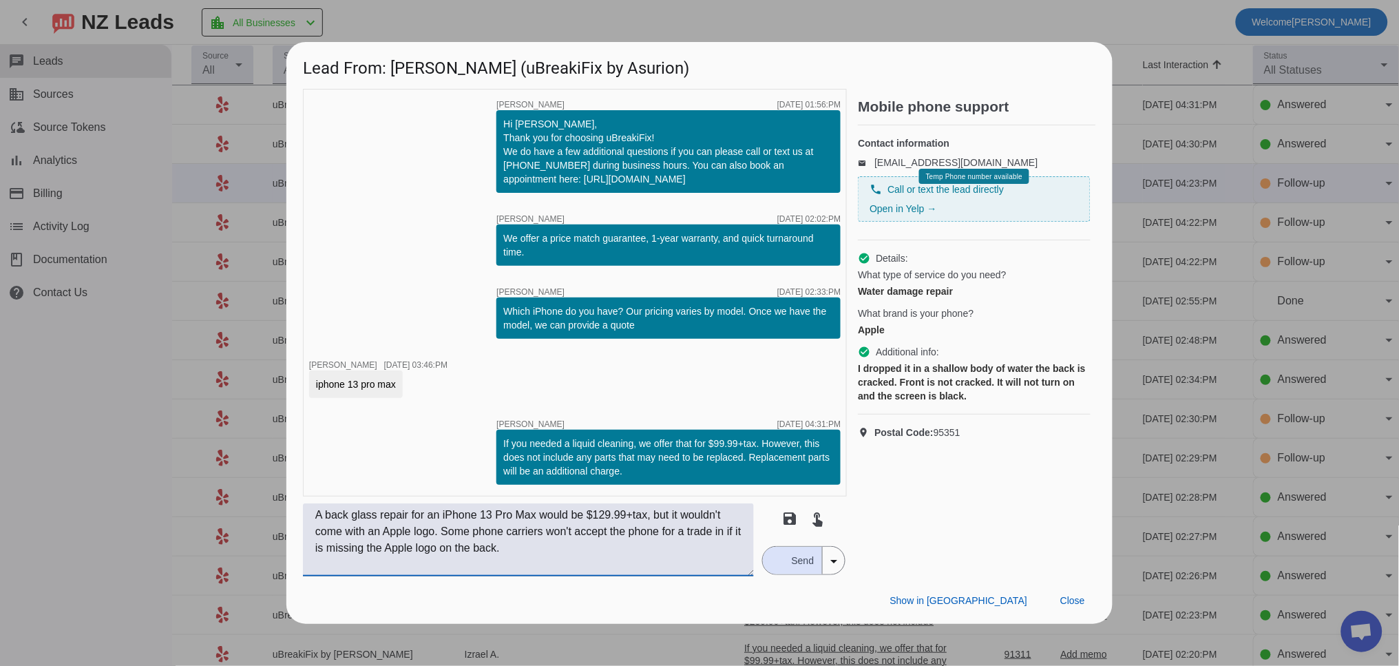
type textarea "A back glass repair for an iPhone 13 Pro Max would be $129.99+tax, but it would…"
click at [795, 557] on span "Send" at bounding box center [803, 561] width 39 height 28
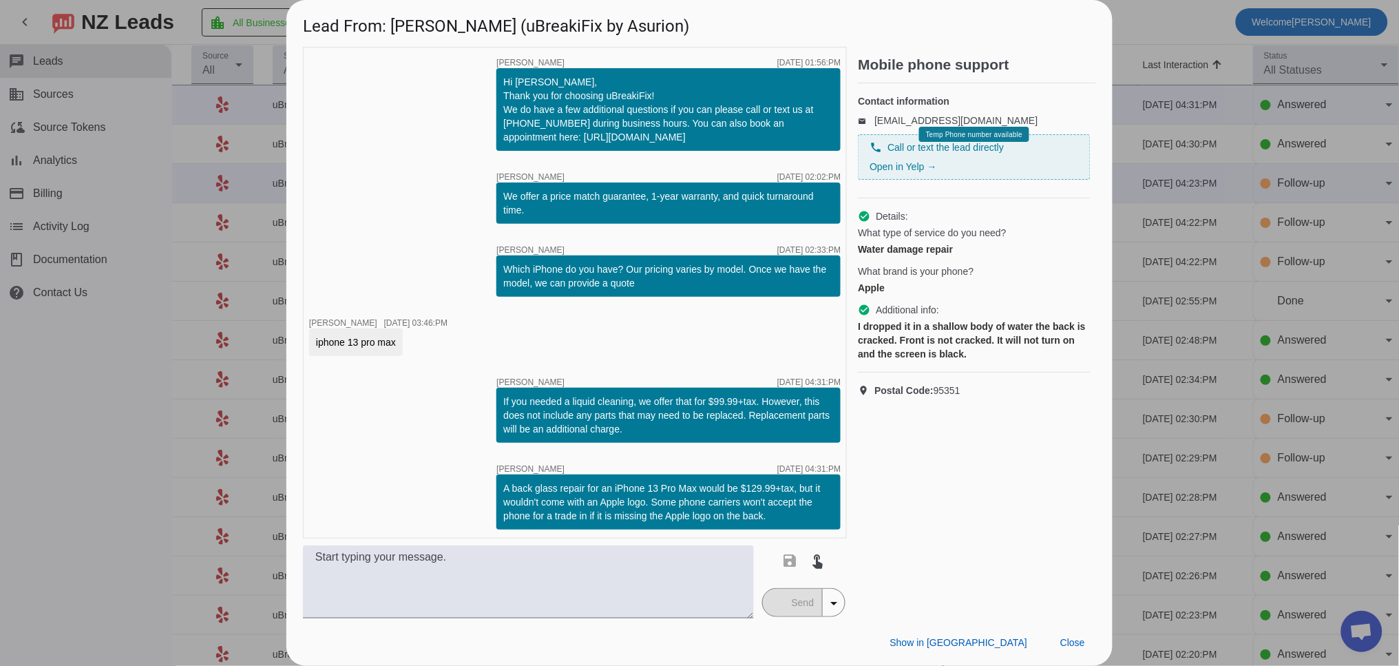
scroll to position [2, 0]
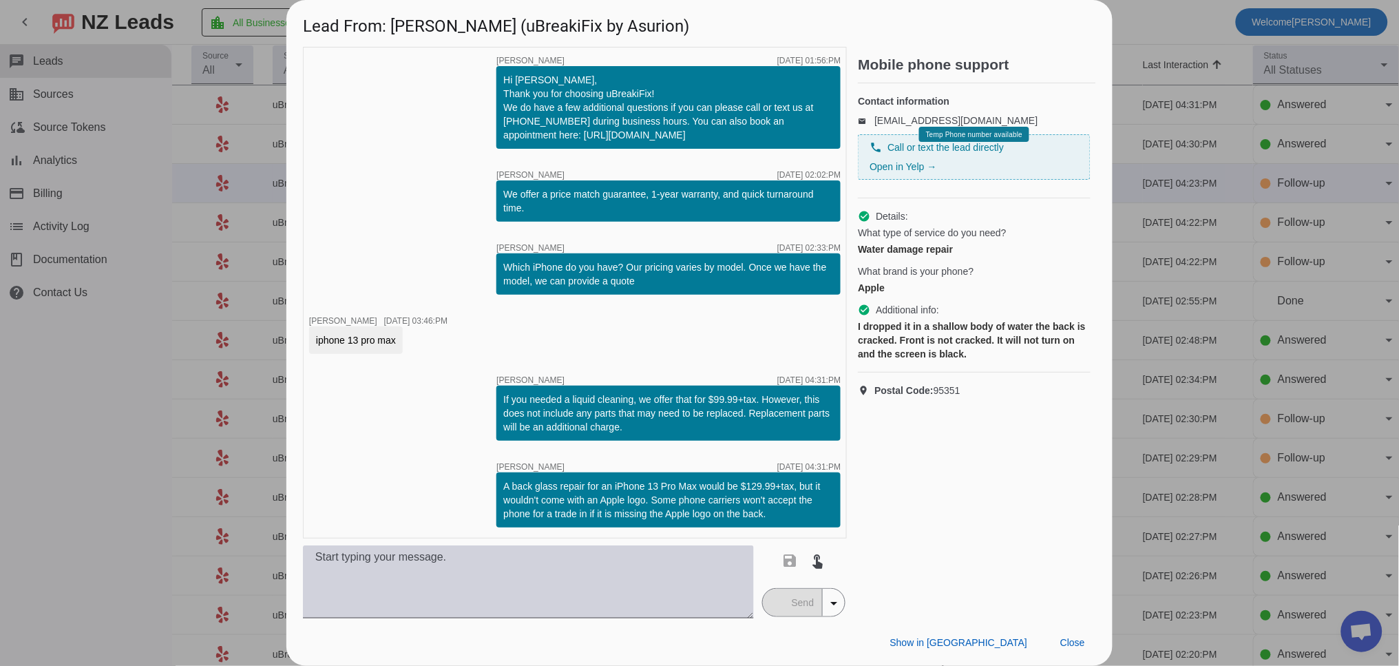
click at [392, 563] on textarea at bounding box center [528, 581] width 451 height 73
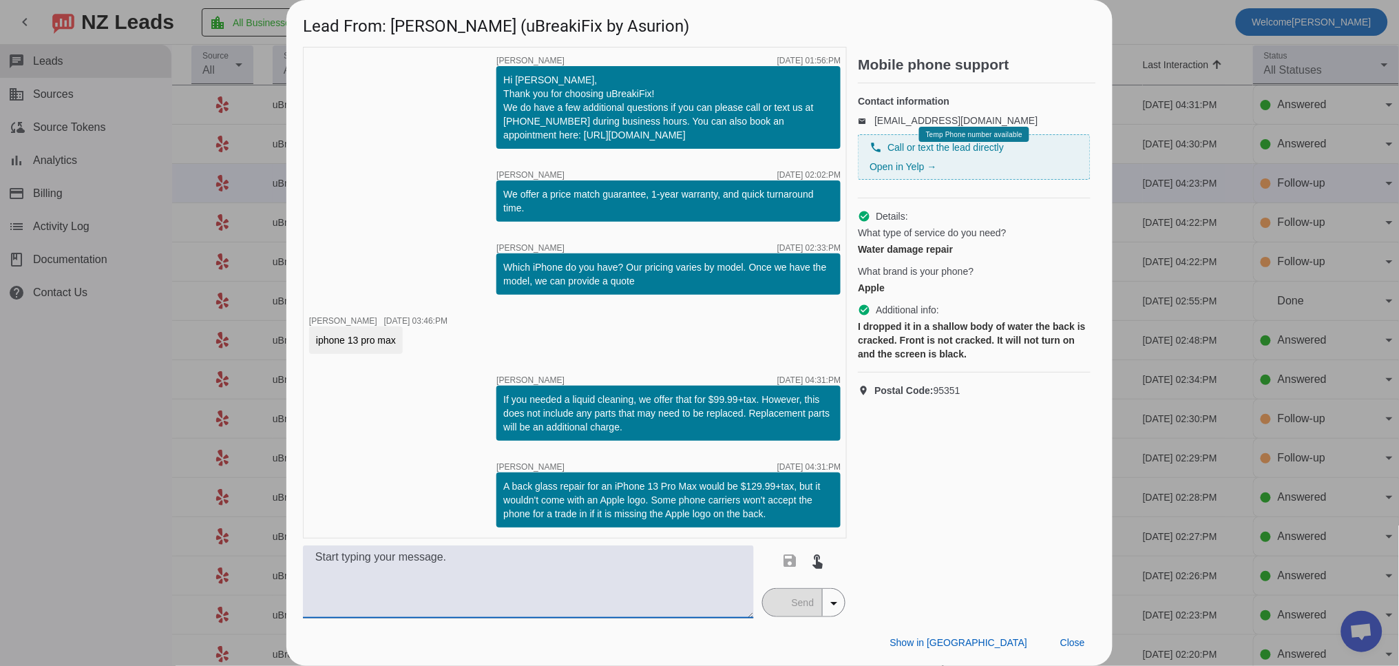
paste textarea "We have a few options for iPhone front screen repairs. We have an LCD for $+tax…"
type textarea "We have a few options for iPhone front screen repairs. We have an LCD for $+tax…"
drag, startPoint x: 527, startPoint y: 571, endPoint x: 292, endPoint y: 543, distance: 236.4
click at [297, 553] on div "timer close Robert G. 8/25/2025, 01:56:PM Hi Ashley, Thank you for choosing uBr…" at bounding box center [699, 333] width 826 height 572
type textarea "T"
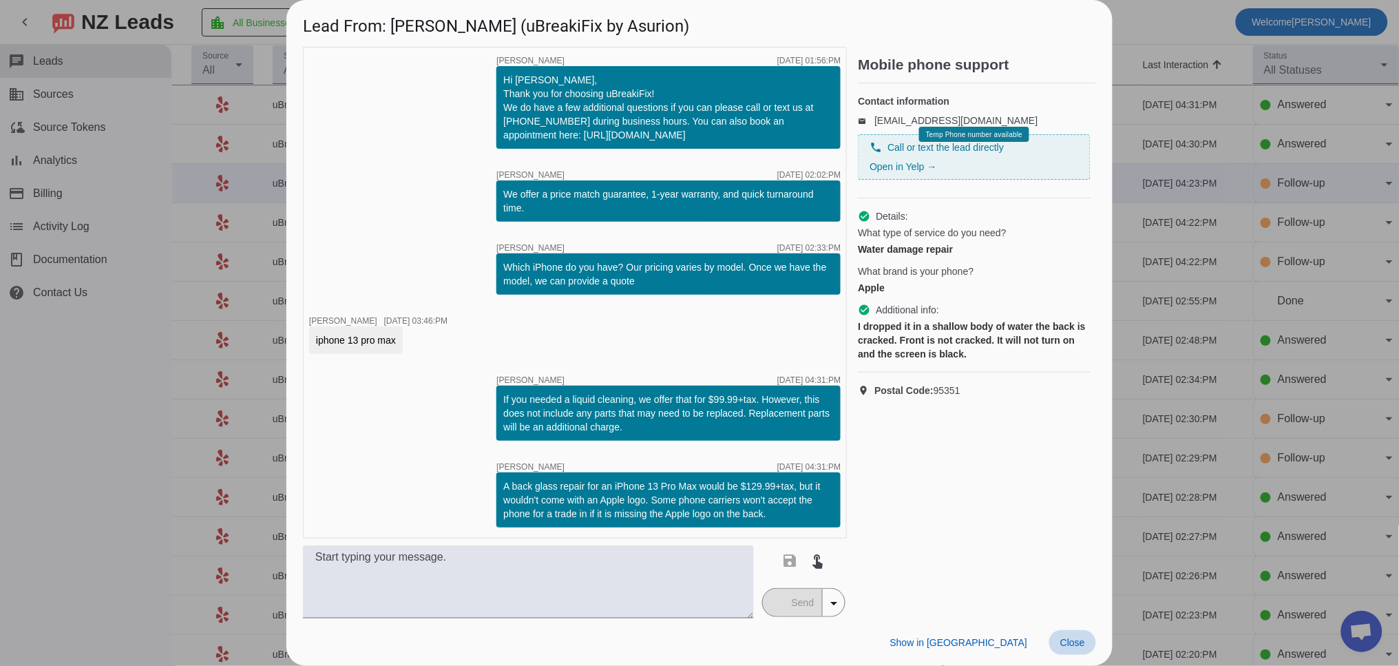
click at [1072, 643] on span "Close" at bounding box center [1073, 642] width 25 height 11
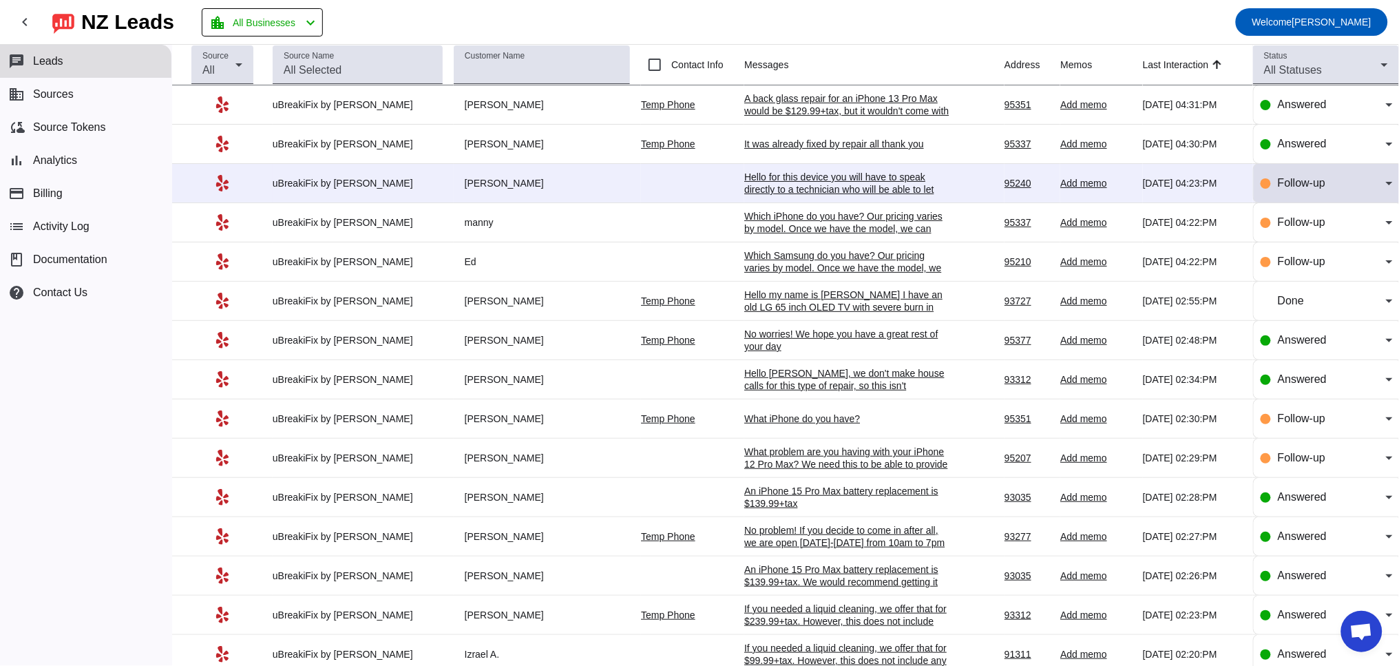
click at [1314, 169] on div "Follow-up" at bounding box center [1327, 183] width 132 height 39
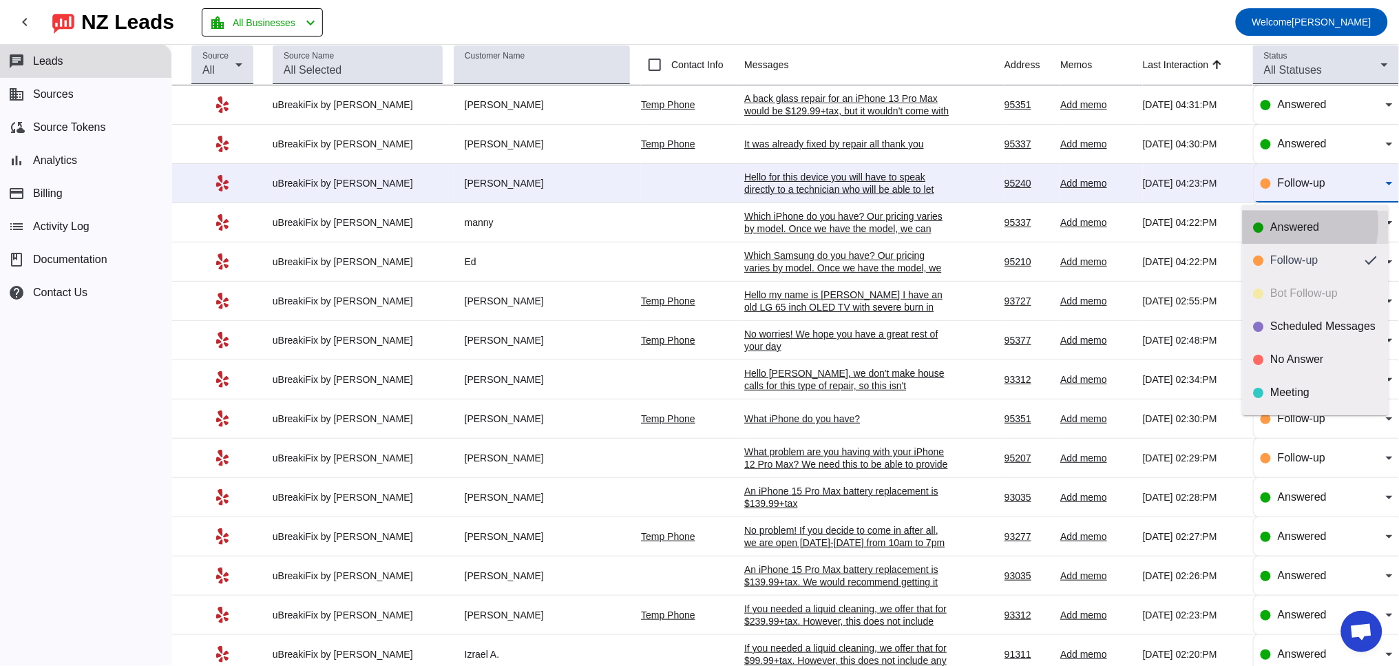
click at [1280, 225] on div "Answered" at bounding box center [1324, 227] width 107 height 14
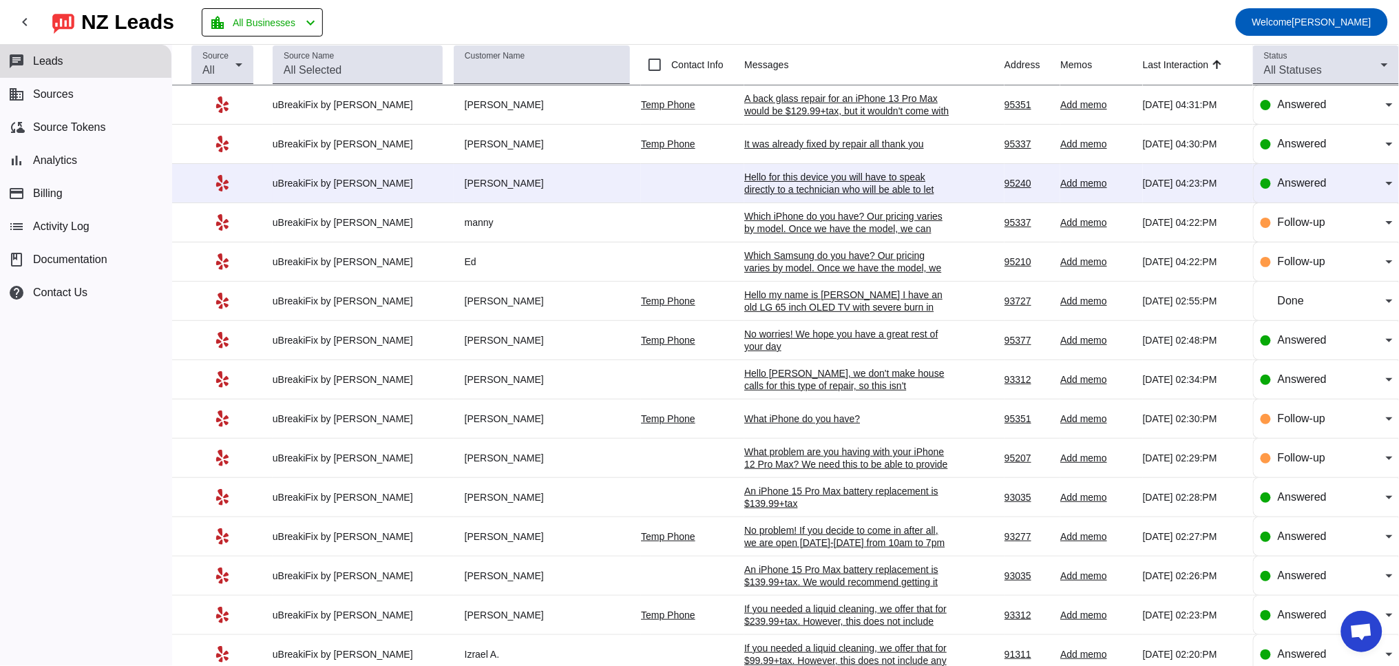
click at [837, 182] on div "Hello for this device you will have to speak directly to a technician who will …" at bounding box center [847, 202] width 207 height 62
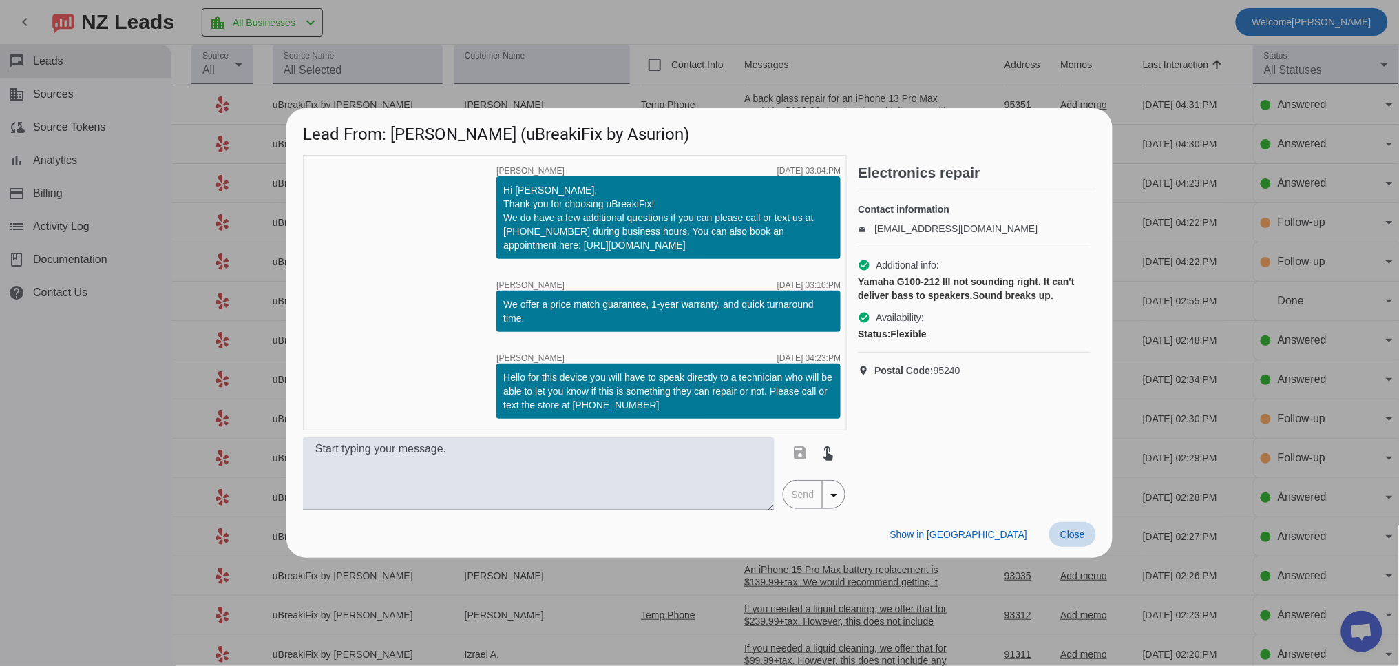
click at [1087, 535] on span at bounding box center [1073, 534] width 47 height 25
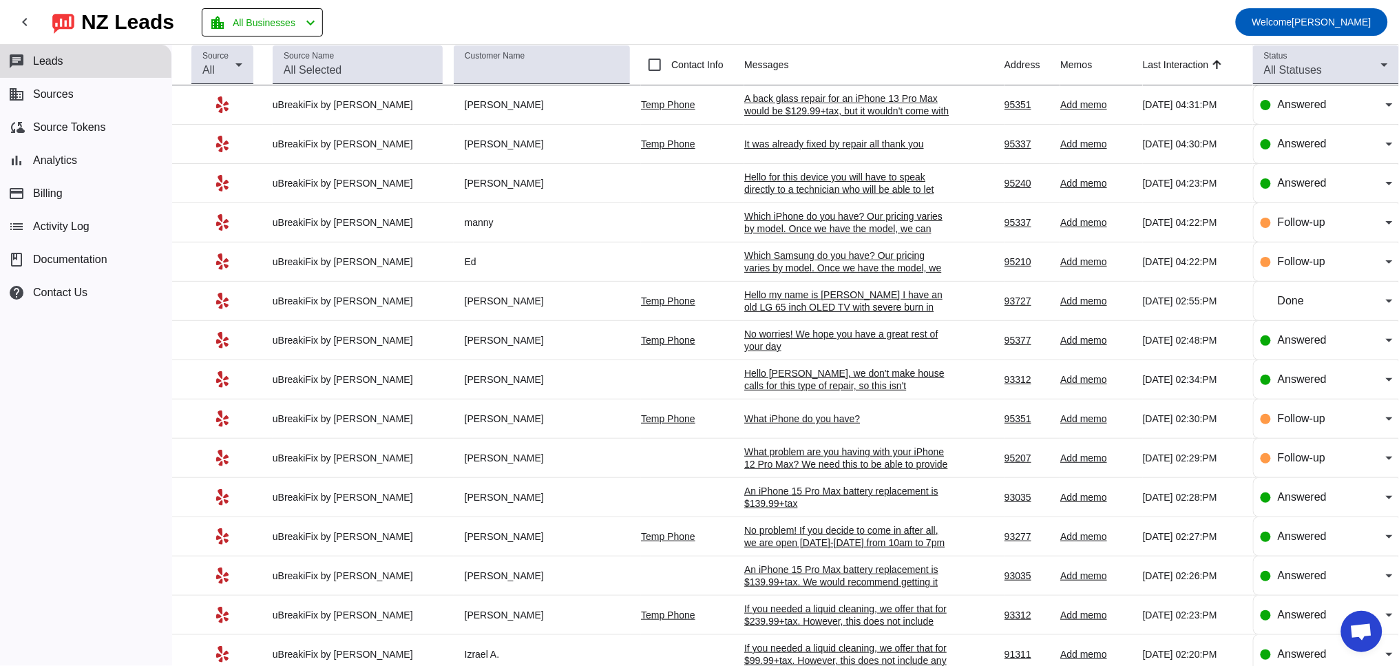
click at [831, 147] on div "It was already fixed by repair all thank you" at bounding box center [847, 144] width 207 height 12
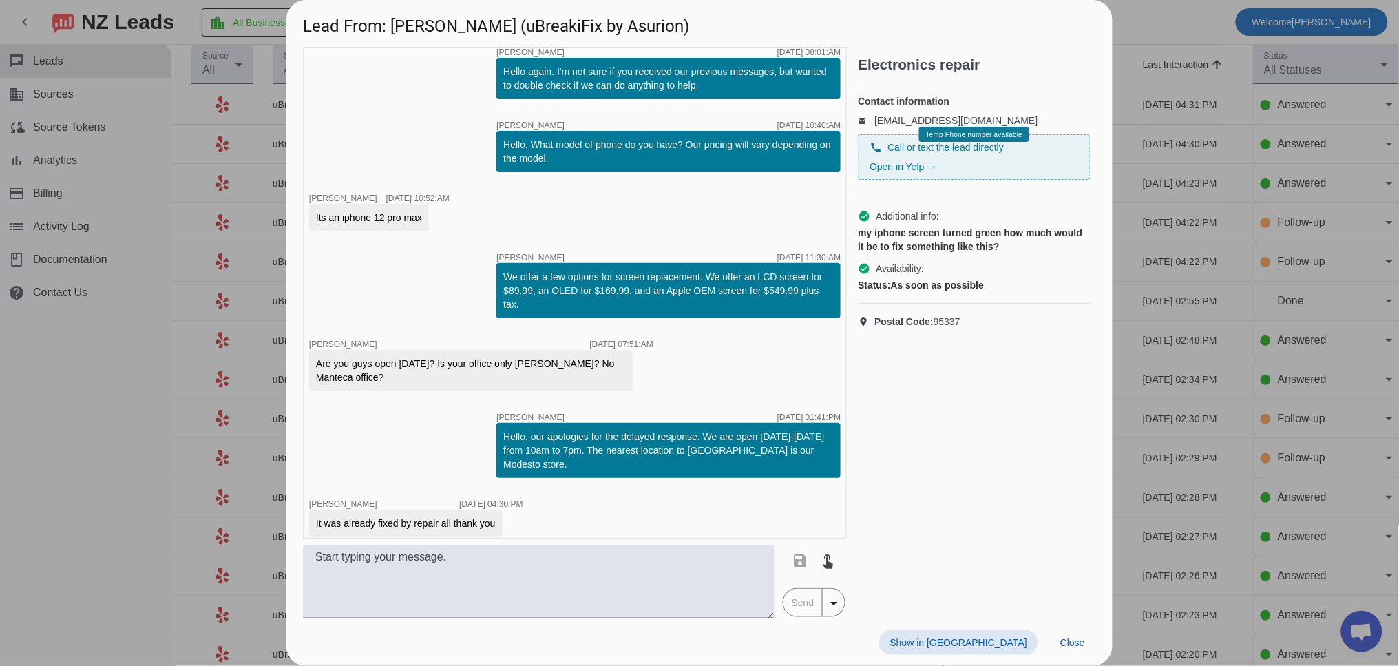
scroll to position [207, 0]
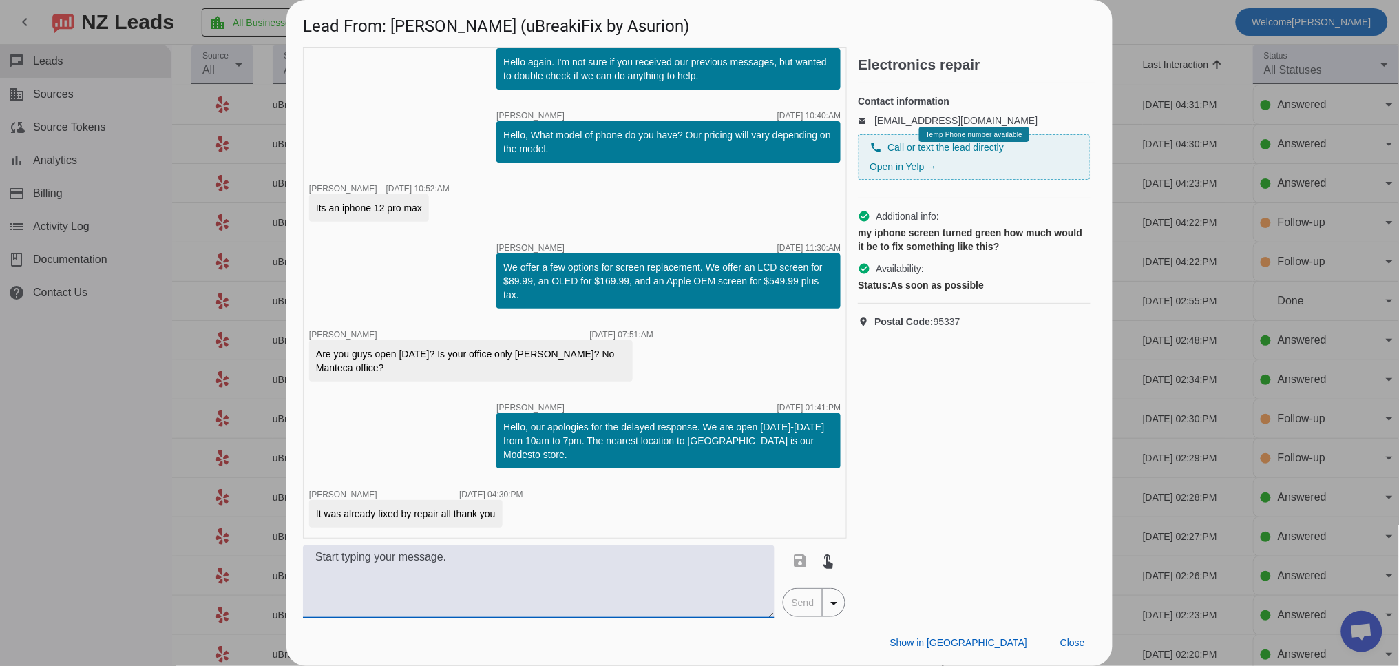
click at [428, 574] on textarea at bounding box center [539, 581] width 472 height 73
type textarea "No worries, we hope you have a great rest of your day!"
drag, startPoint x: 811, startPoint y: 592, endPoint x: 806, endPoint y: 579, distance: 13.1
click at [811, 590] on span "Send" at bounding box center [803, 603] width 39 height 28
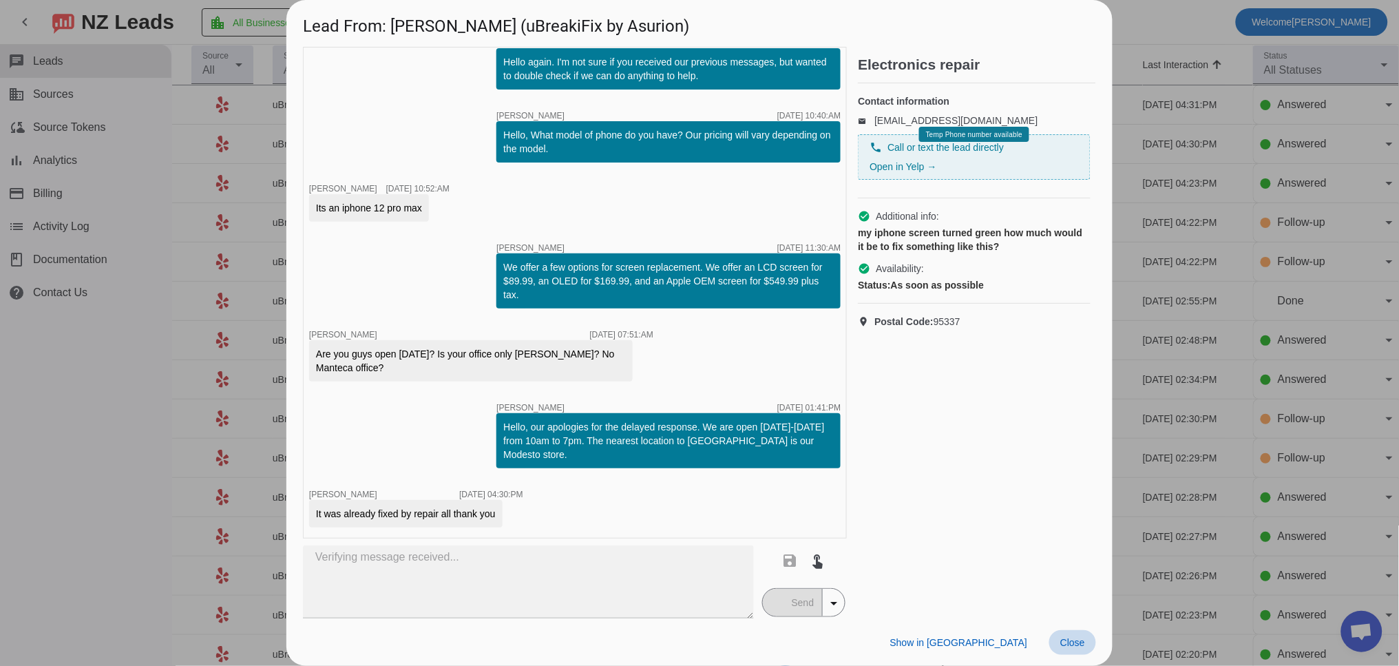
click at [1081, 644] on span "Close" at bounding box center [1073, 642] width 25 height 11
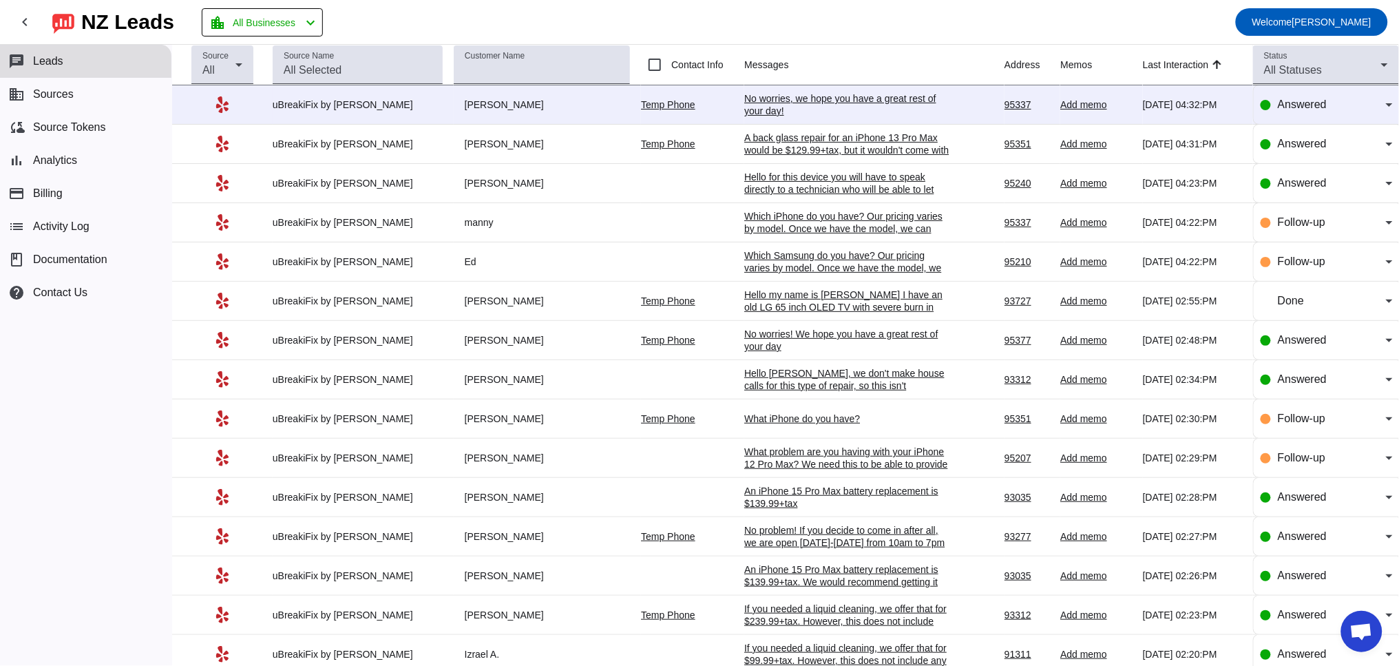
click at [757, 103] on div "No worries, we hope you have a great rest of your day!" at bounding box center [847, 104] width 207 height 25
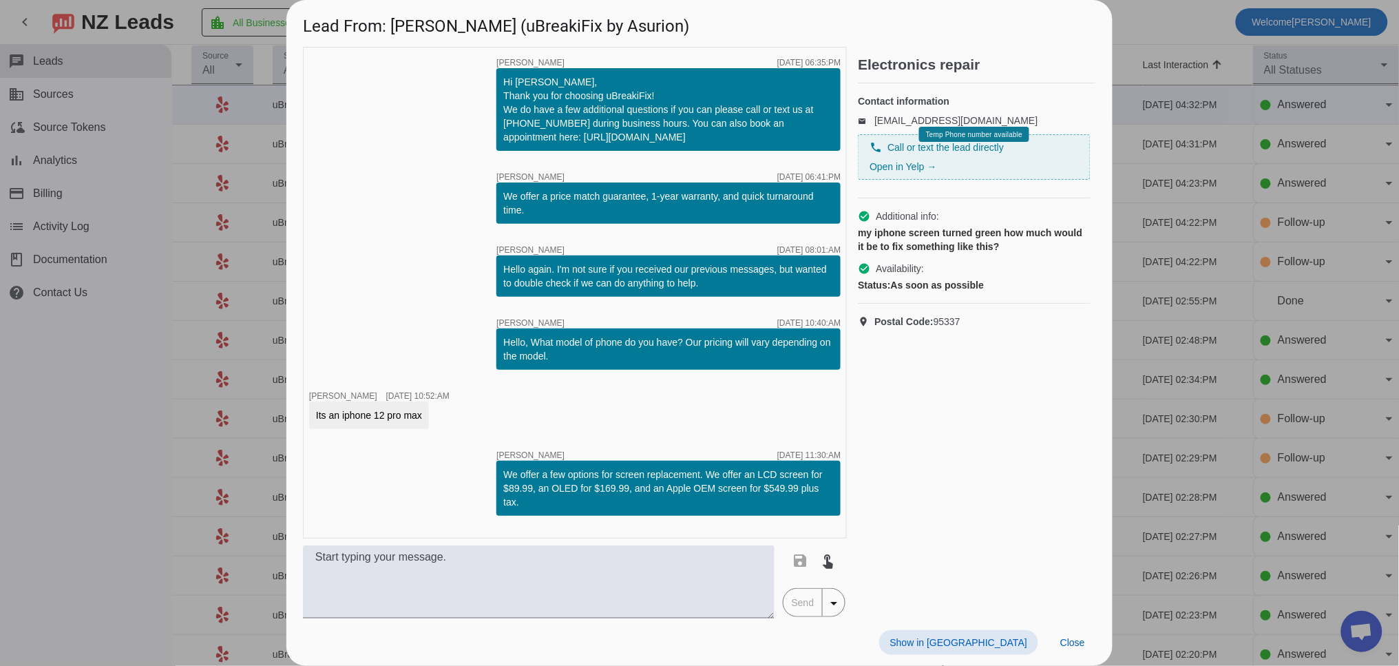
scroll to position [267, 0]
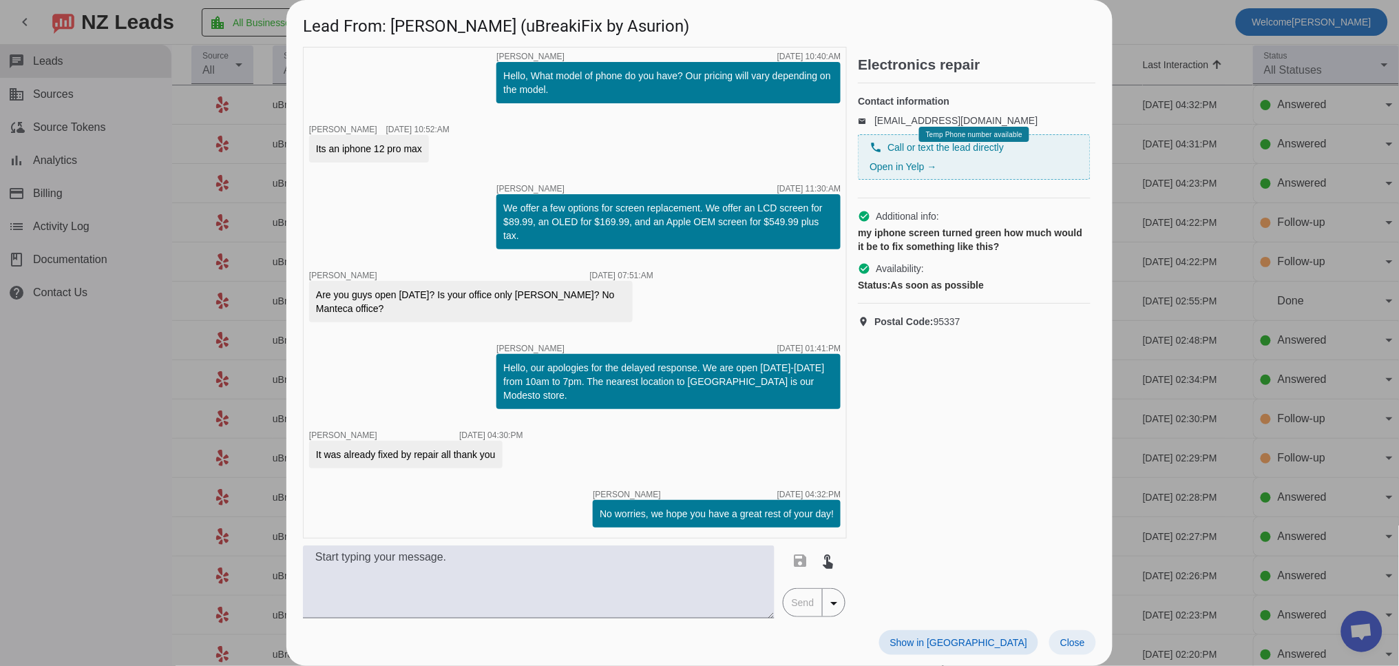
click at [1096, 649] on span at bounding box center [1073, 642] width 47 height 25
